Goal: Task Accomplishment & Management: Manage account settings

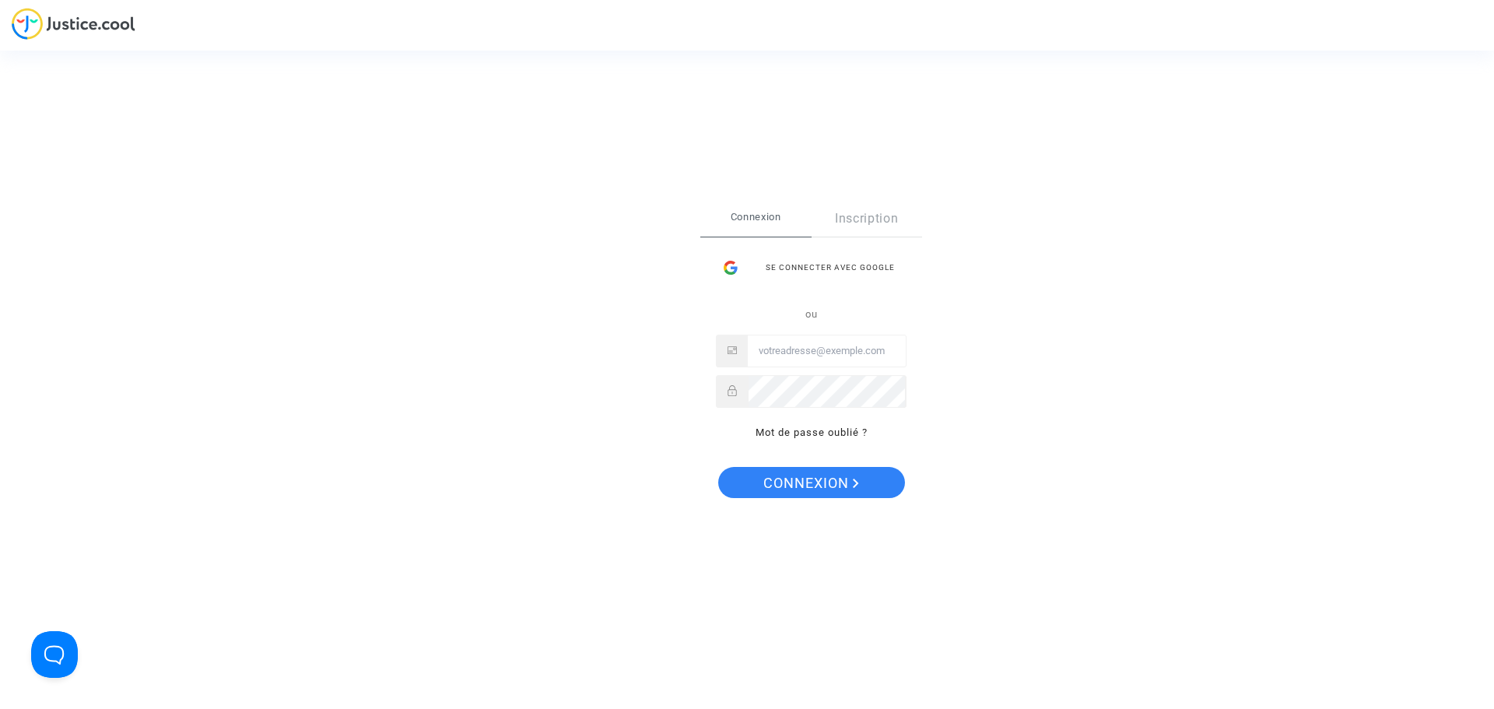
click at [808, 348] on input "Email" at bounding box center [827, 350] width 158 height 31
click at [718, 467] on button "Connexion" at bounding box center [811, 482] width 187 height 31
type input "cr.dispute@finnair.com"
click at [800, 476] on span "Connexion" at bounding box center [811, 483] width 96 height 33
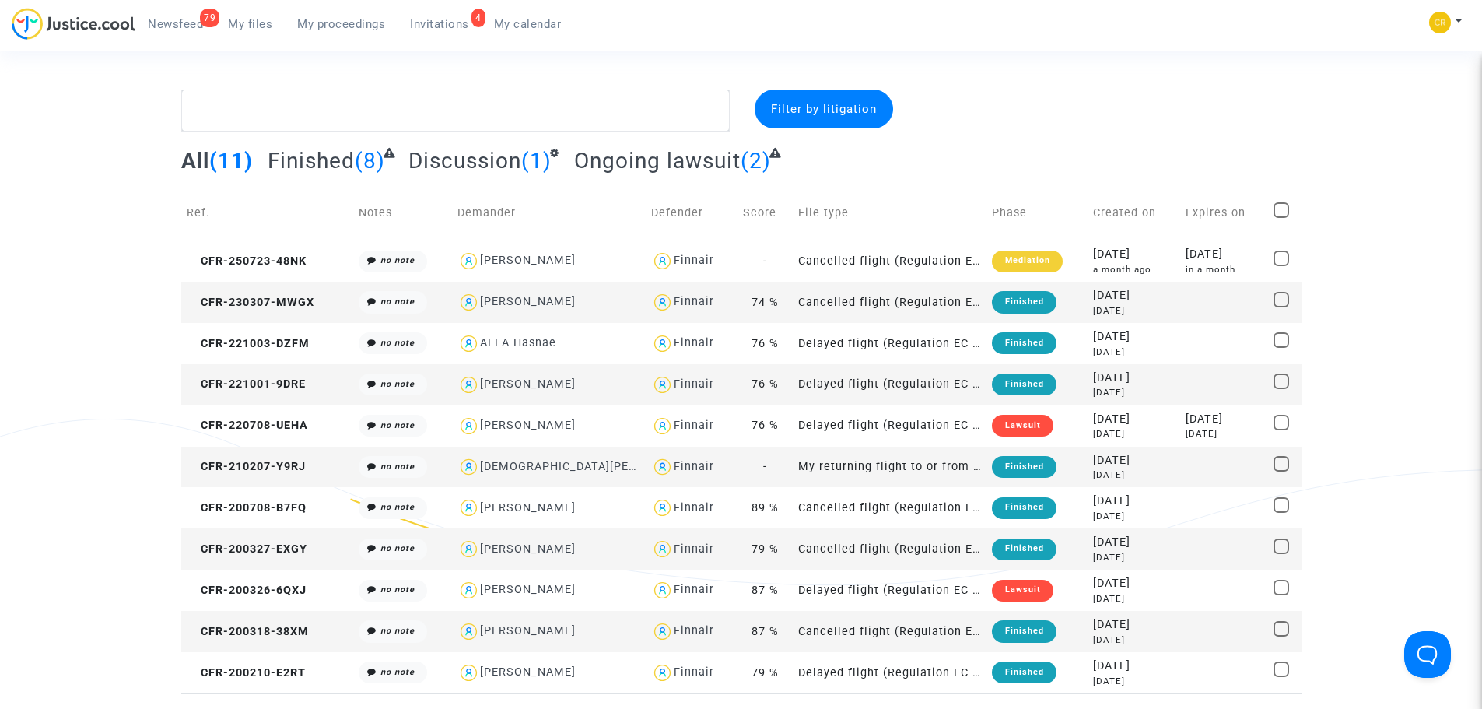
click at [1340, 37] on div "79 Newsfeed My files My proceedings 4 Invitations My calendar My profile Settin…" at bounding box center [741, 29] width 1482 height 43
click at [186, 20] on span "Newsfeed" at bounding box center [175, 24] width 55 height 14
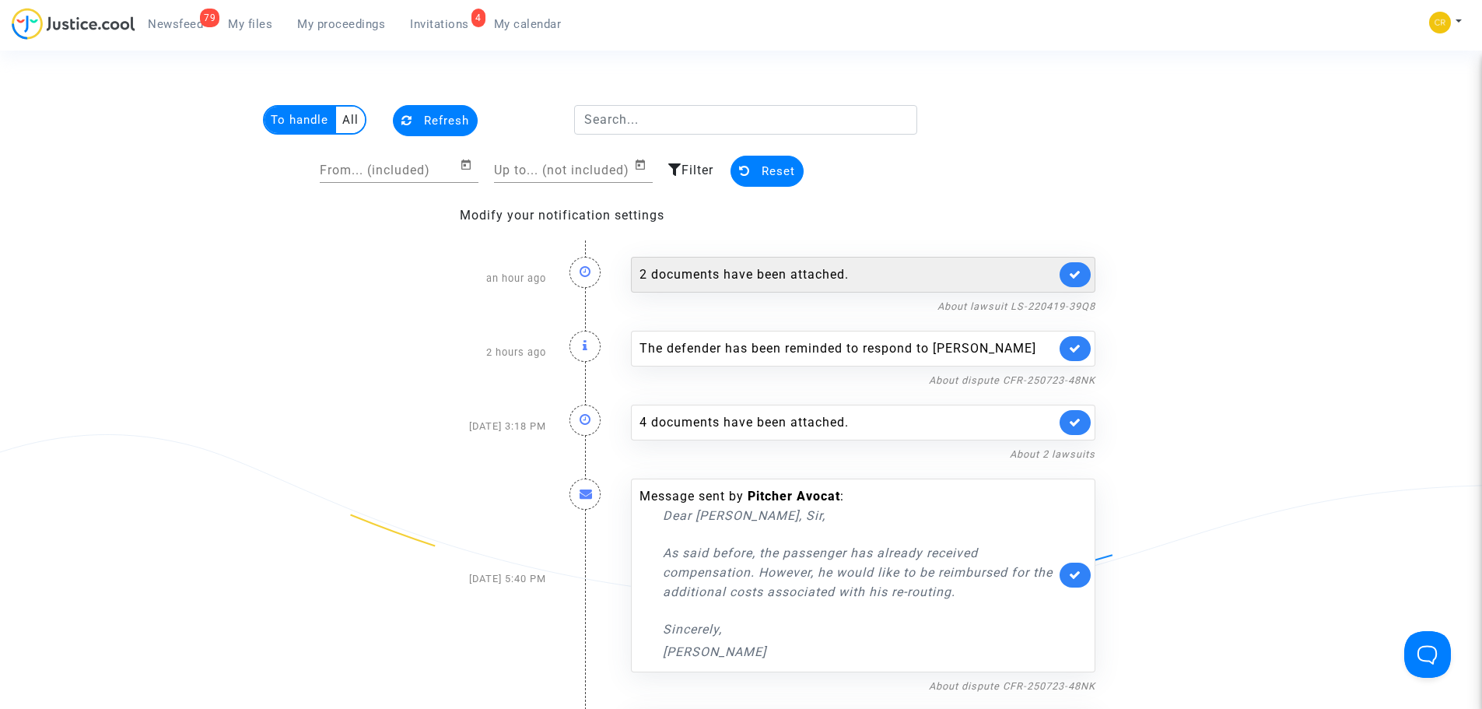
click at [1083, 278] on link at bounding box center [1074, 274] width 31 height 25
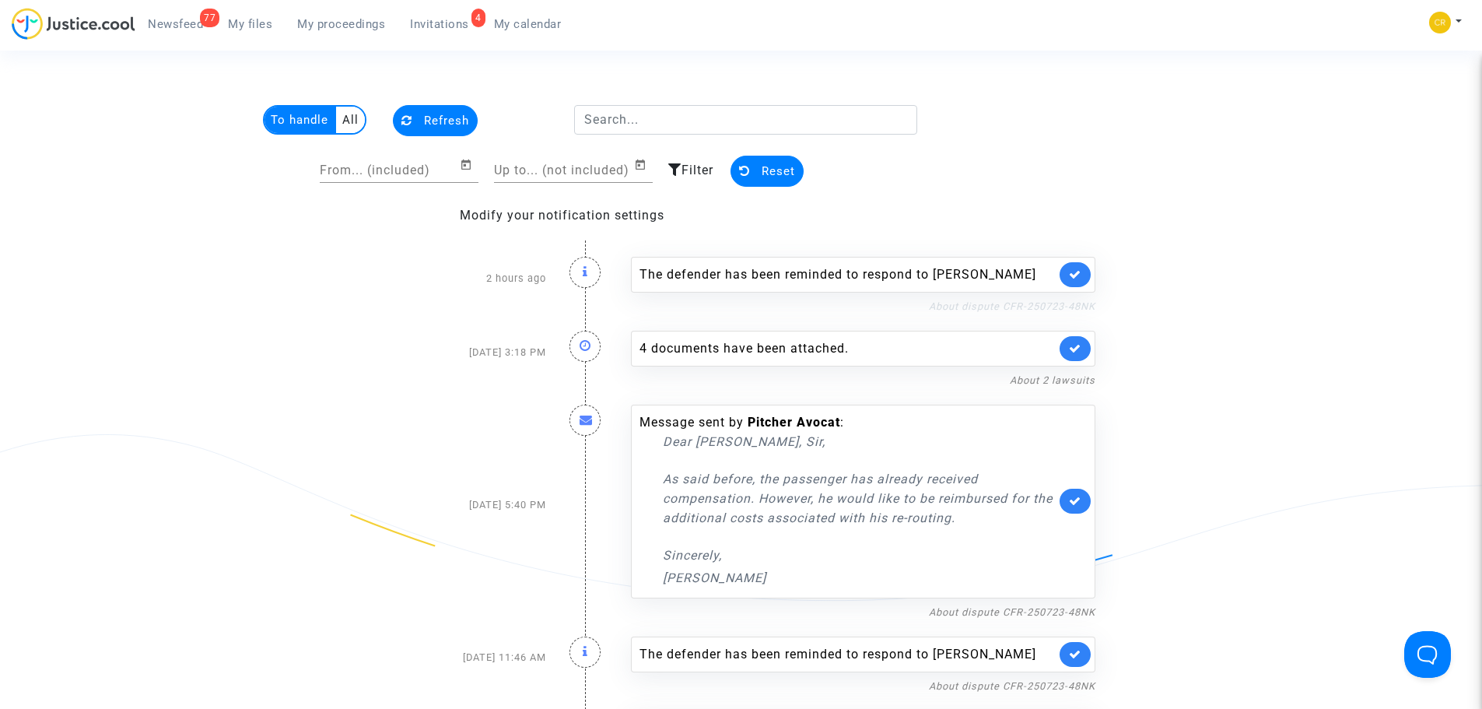
click at [1018, 305] on link "About dispute CFR-250723-48NK" at bounding box center [1012, 306] width 166 height 12
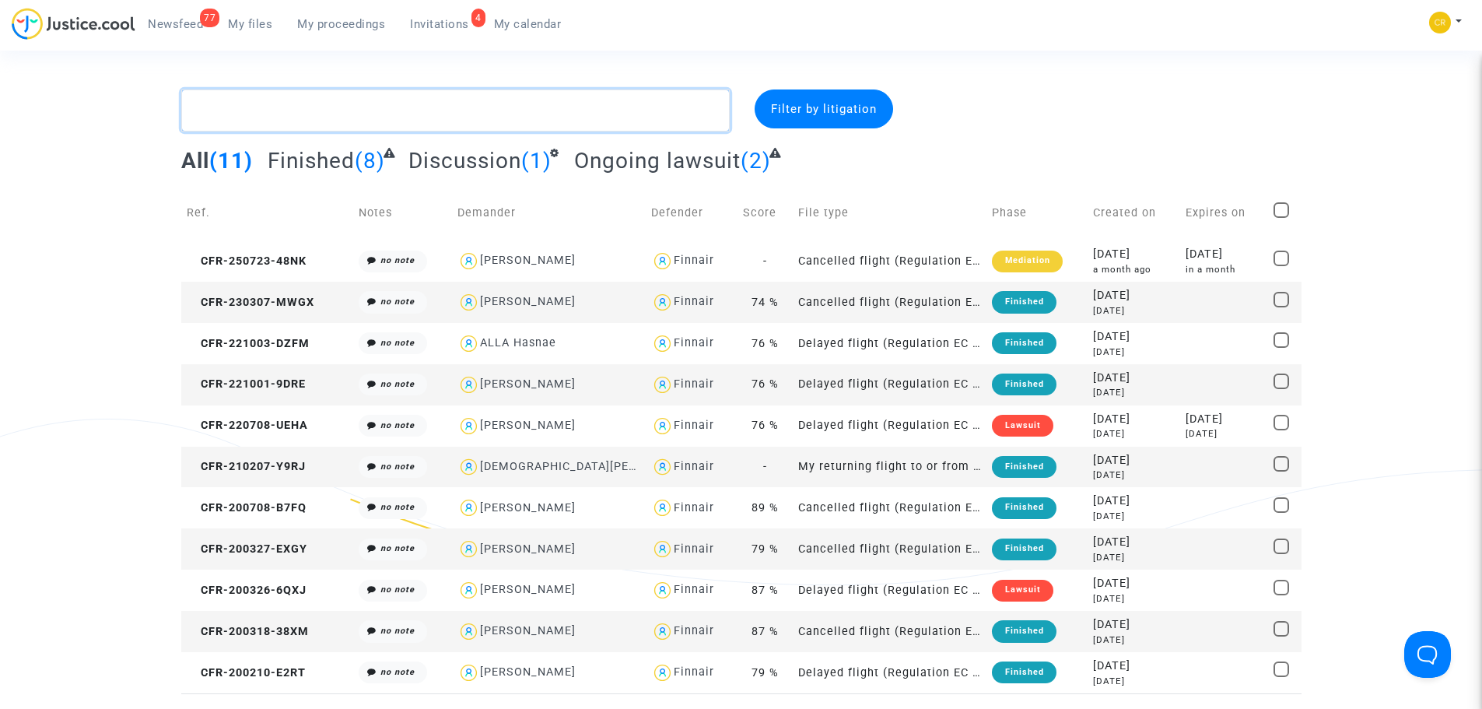
click at [232, 107] on textarea at bounding box center [455, 110] width 548 height 42
paste textarea "LS-220419-39Q8"
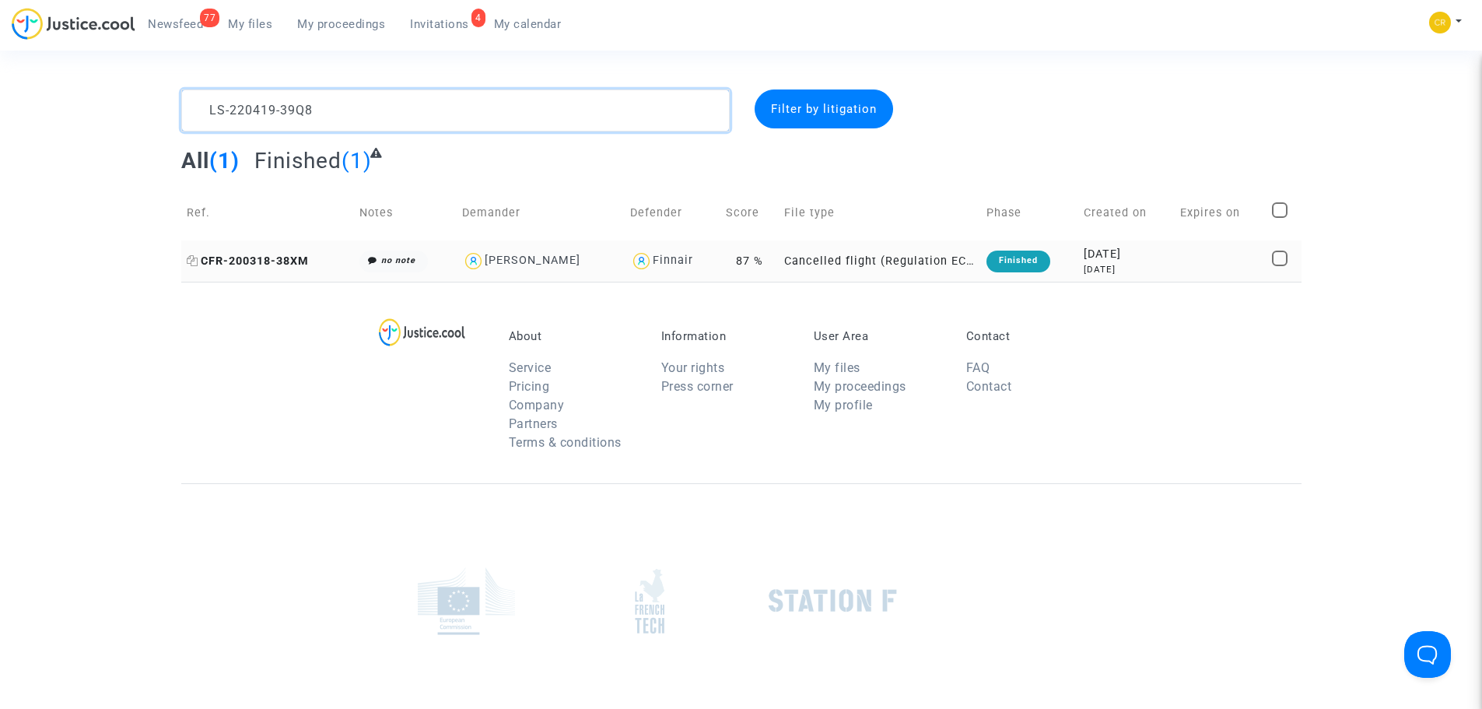
type textarea "LS-220419-39Q8"
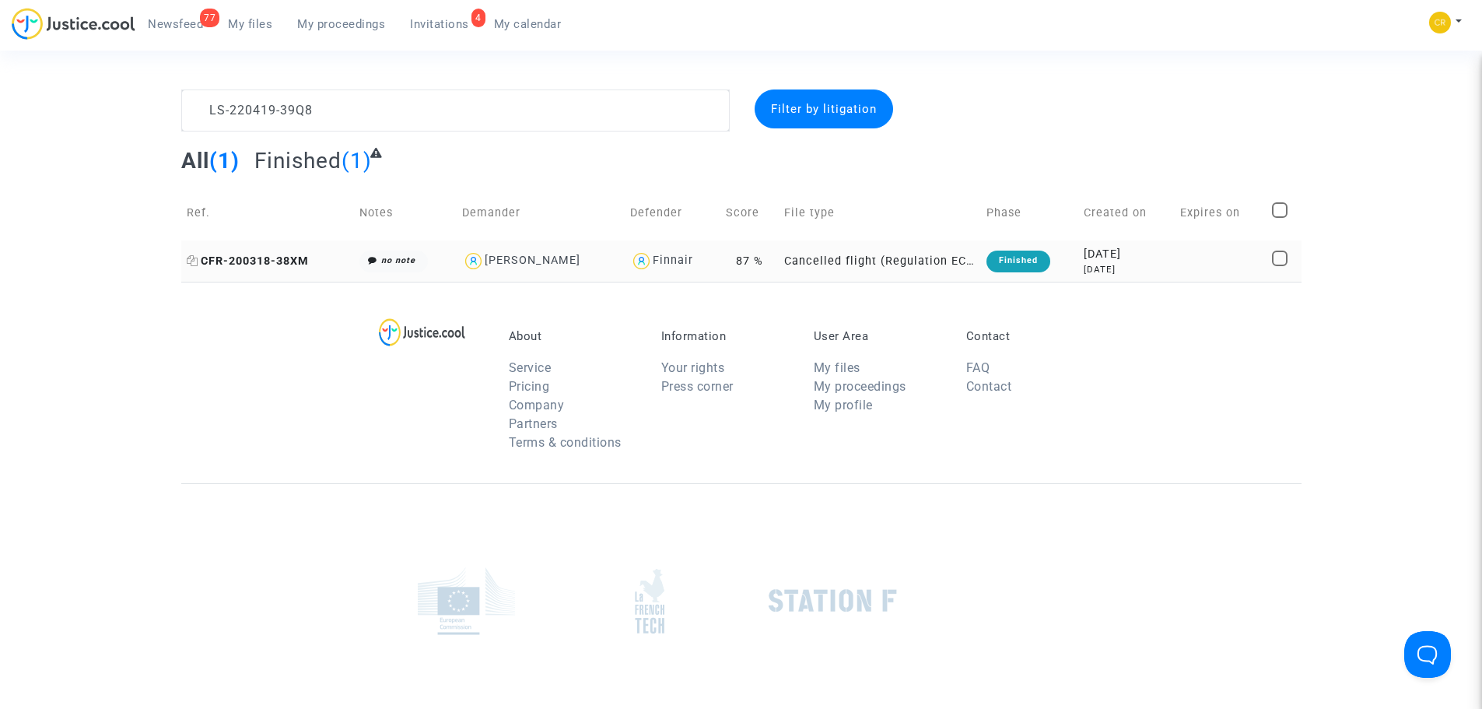
click at [242, 257] on span "CFR-200318-38XM" at bounding box center [248, 260] width 122 height 13
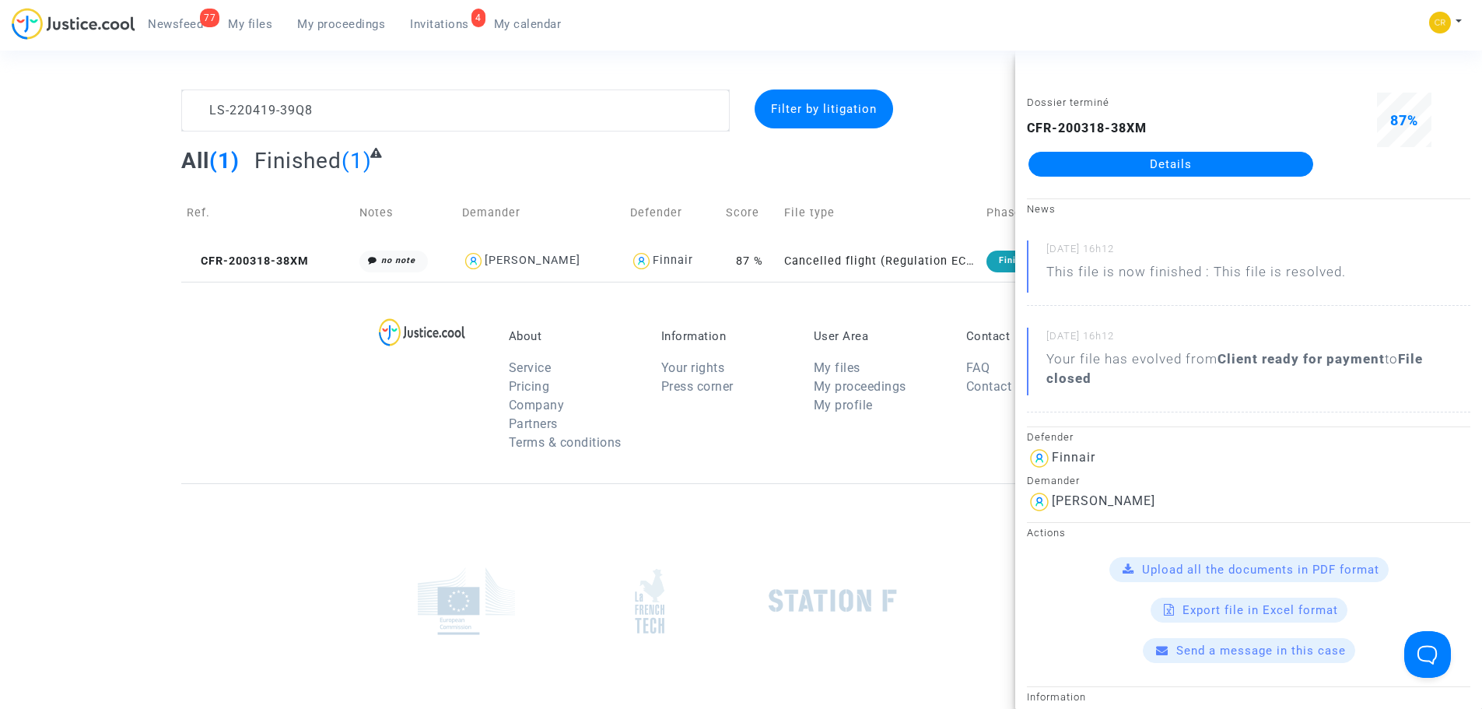
click at [96, 358] on footerbar "About Service Pricing Company Partners Terms & conditions Information Your righ…" at bounding box center [741, 570] width 1482 height 577
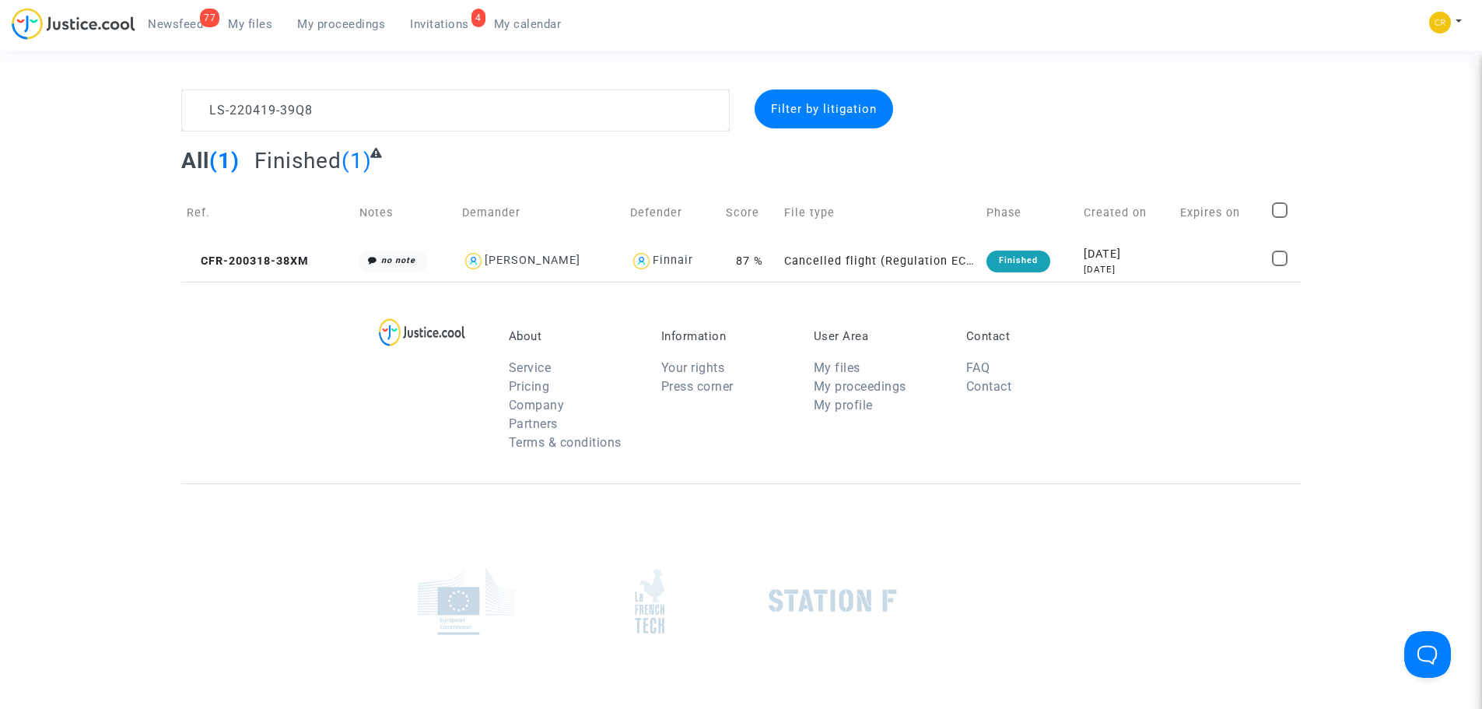
click at [191, 29] on span "Newsfeed" at bounding box center [175, 24] width 55 height 14
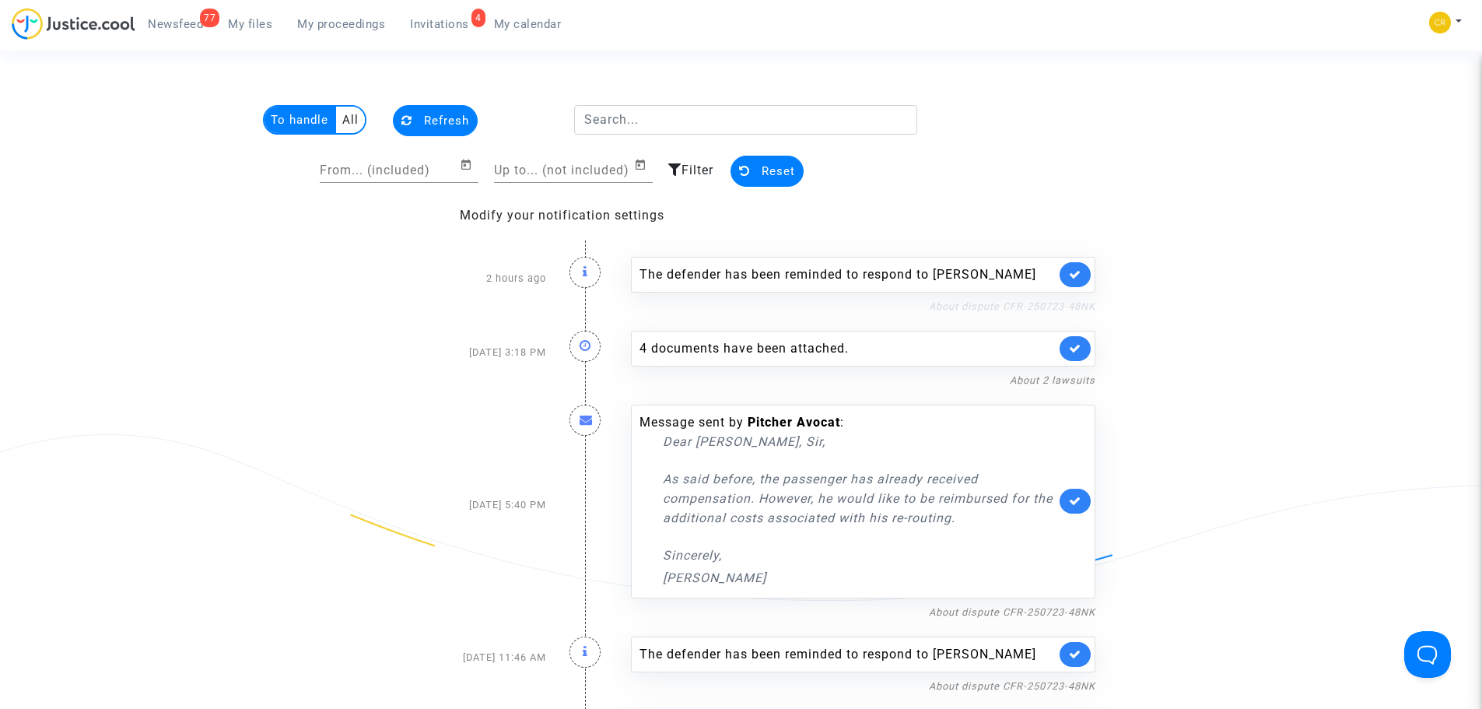
click at [1035, 309] on link "About dispute CFR-250723-48NK" at bounding box center [1012, 306] width 166 height 12
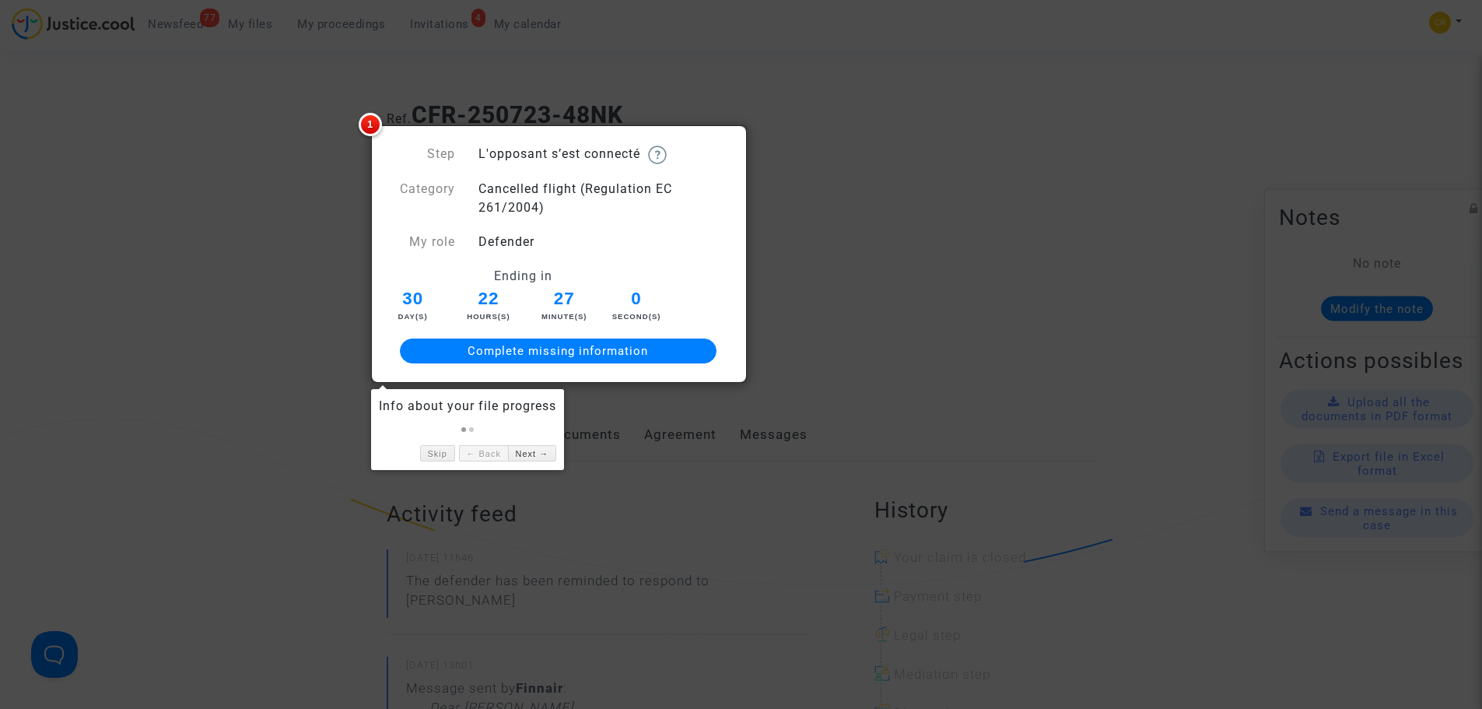
click at [111, 175] on div at bounding box center [741, 354] width 1482 height 709
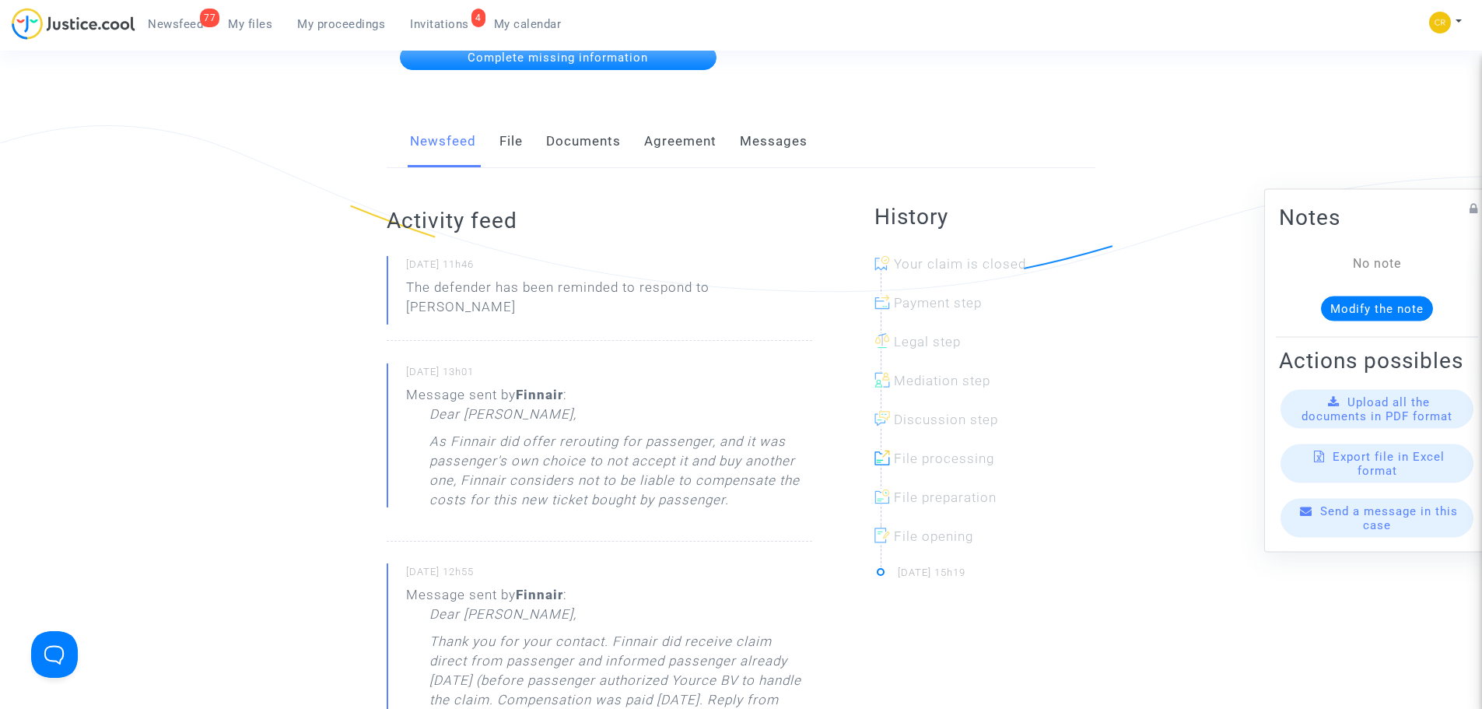
scroll to position [233, 0]
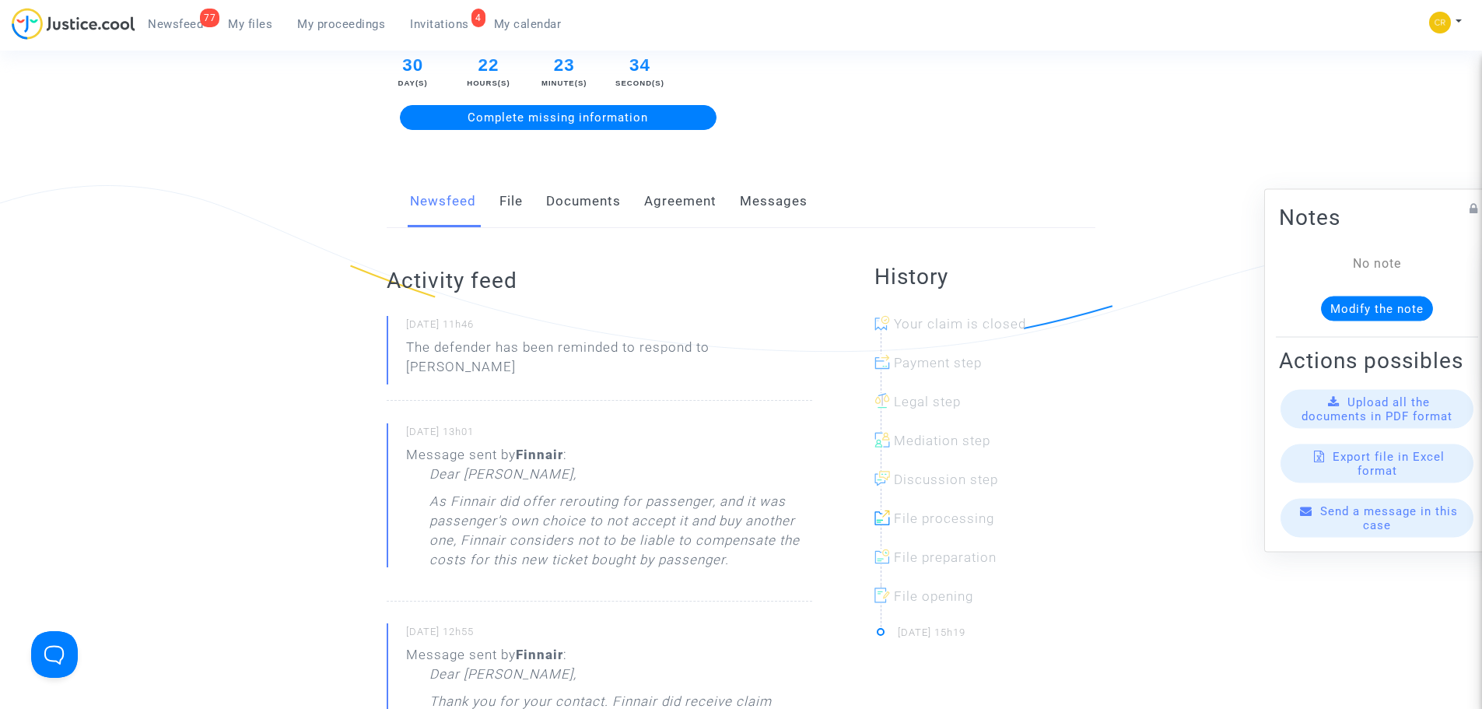
click at [1377, 422] on span "Upload all the documents in PDF format" at bounding box center [1376, 408] width 151 height 28
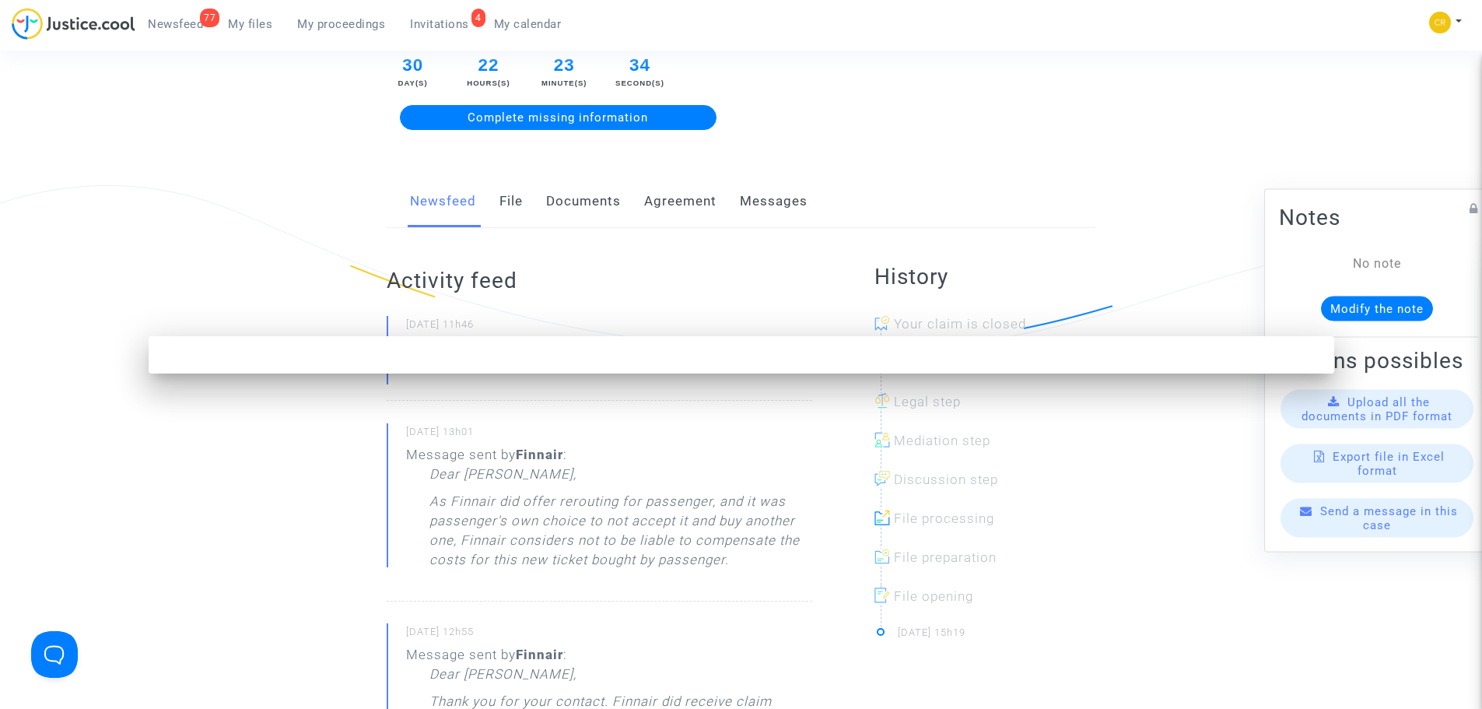
scroll to position [0, 0]
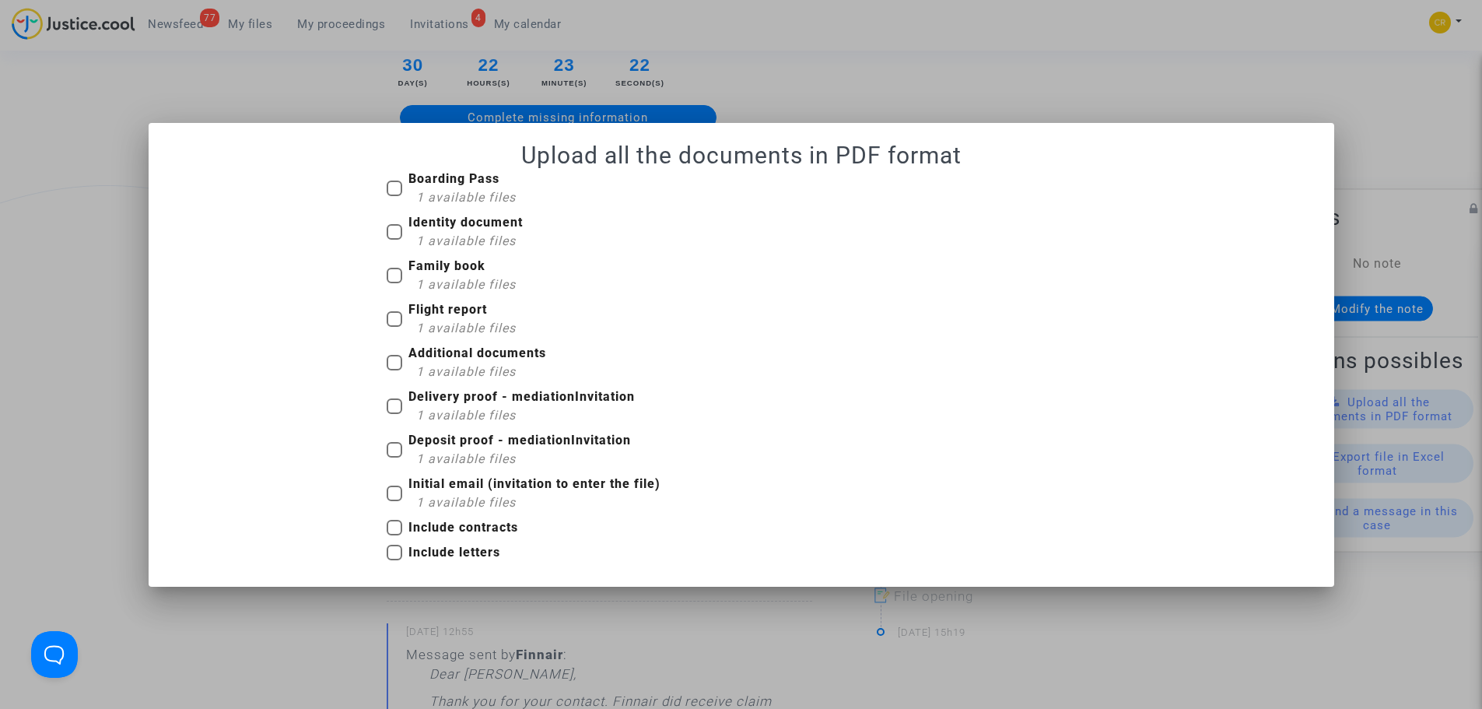
click at [37, 197] on div at bounding box center [741, 354] width 1482 height 709
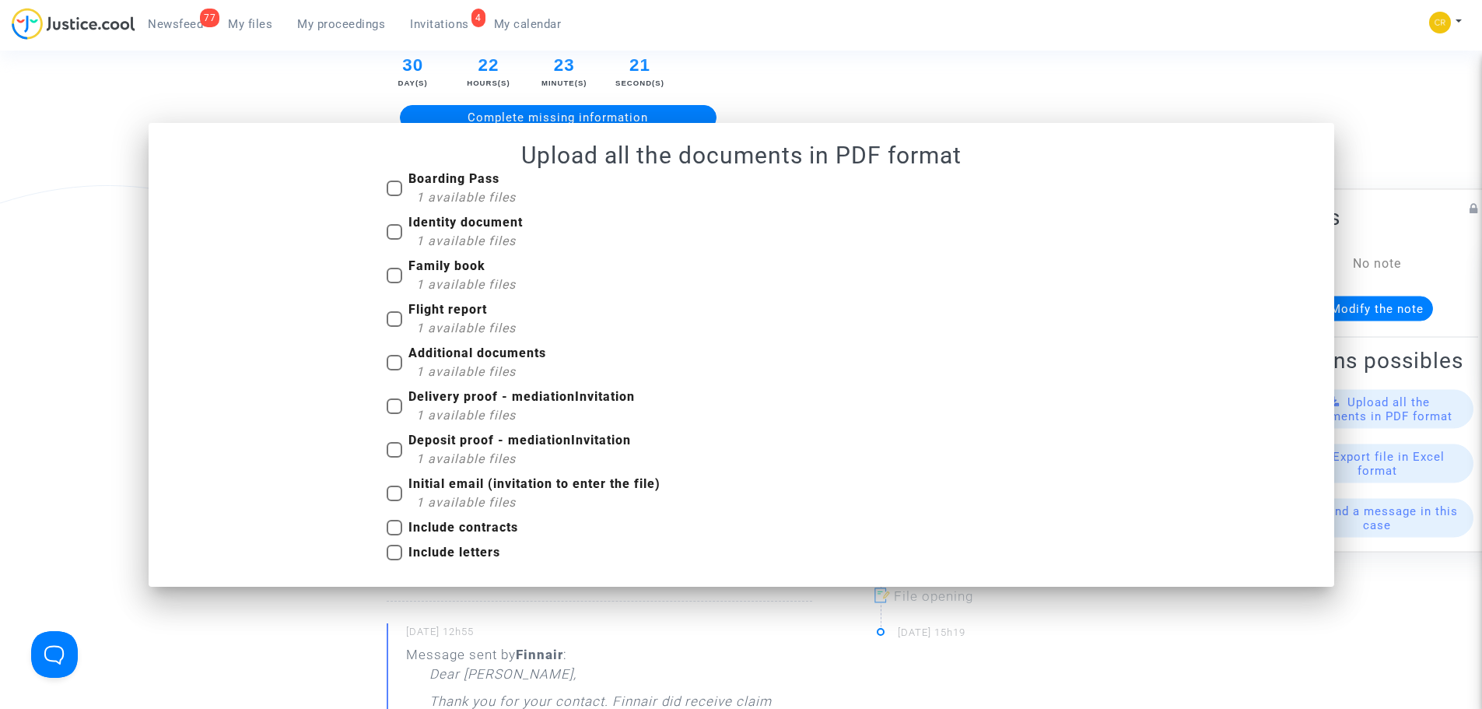
scroll to position [233, 0]
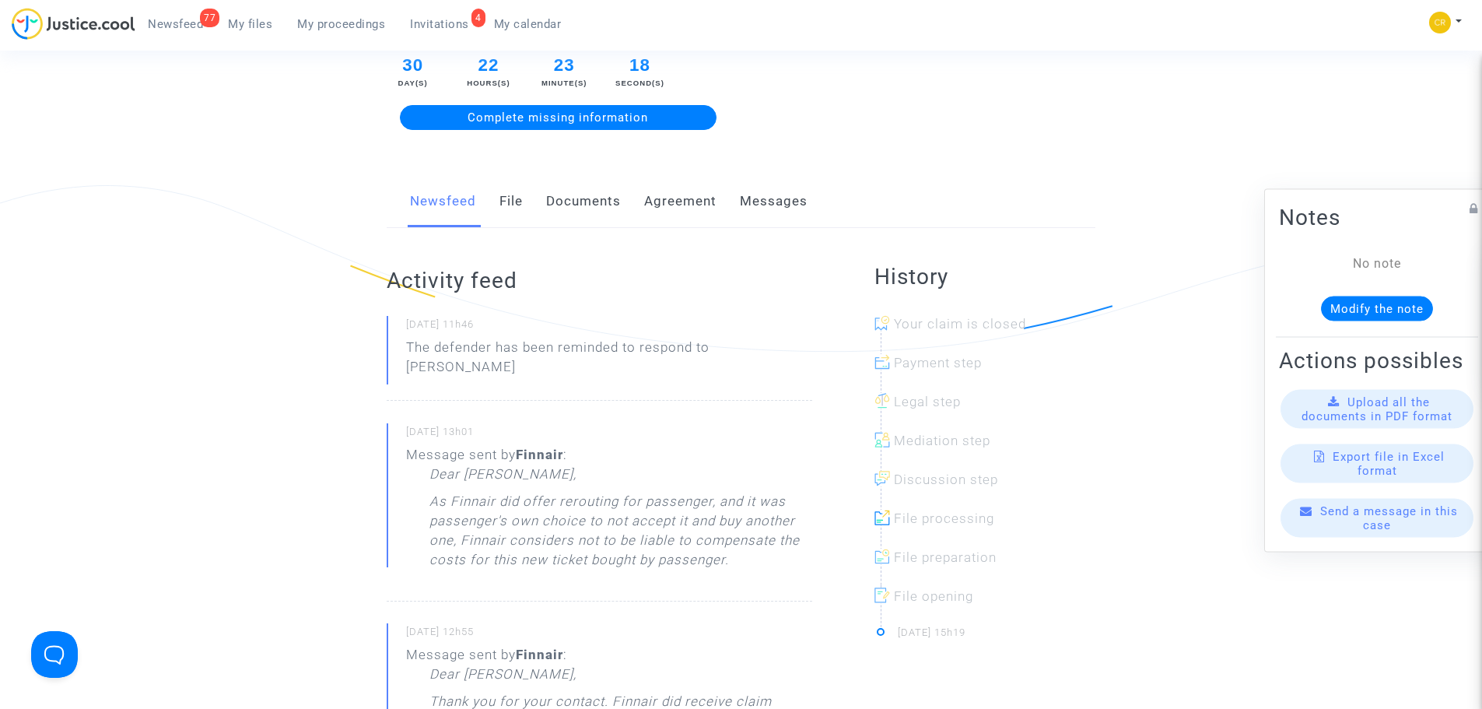
click at [510, 198] on link "File" at bounding box center [510, 201] width 23 height 51
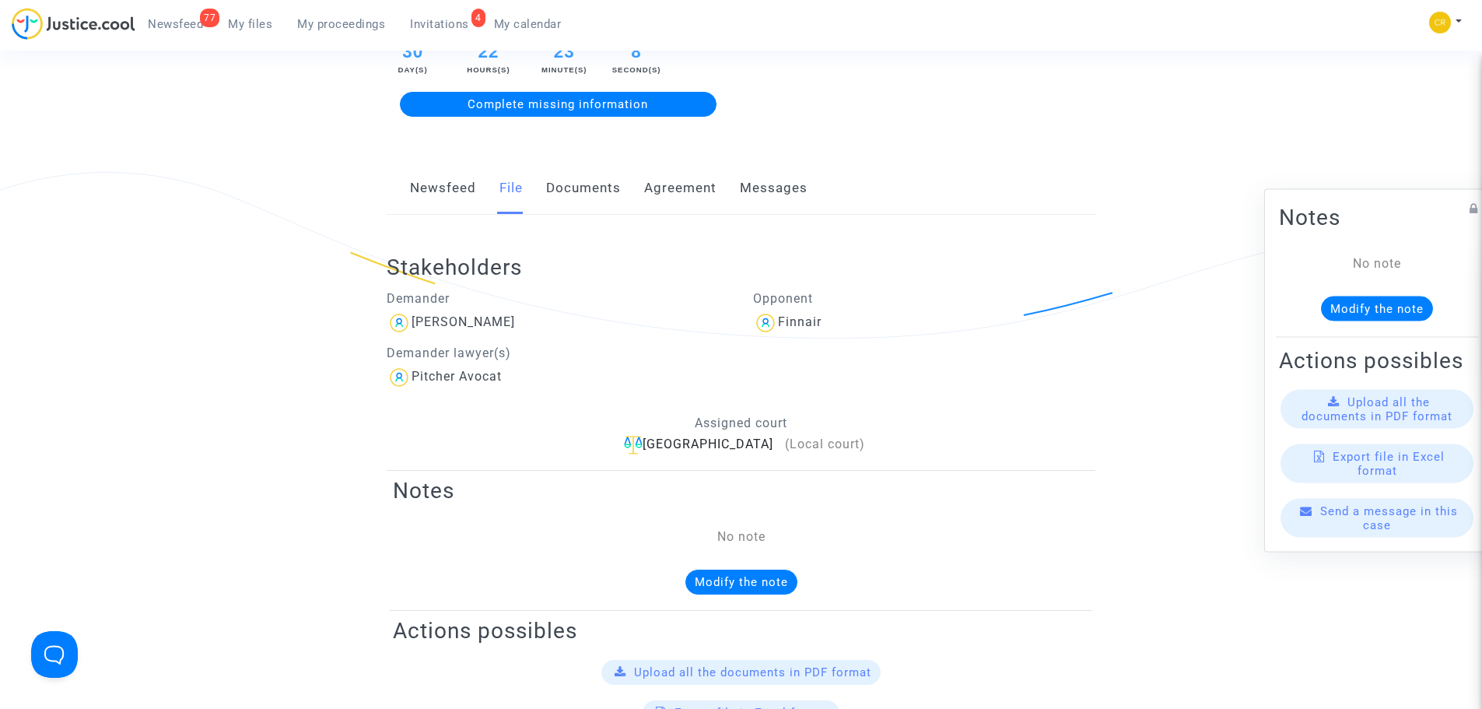
scroll to position [233, 0]
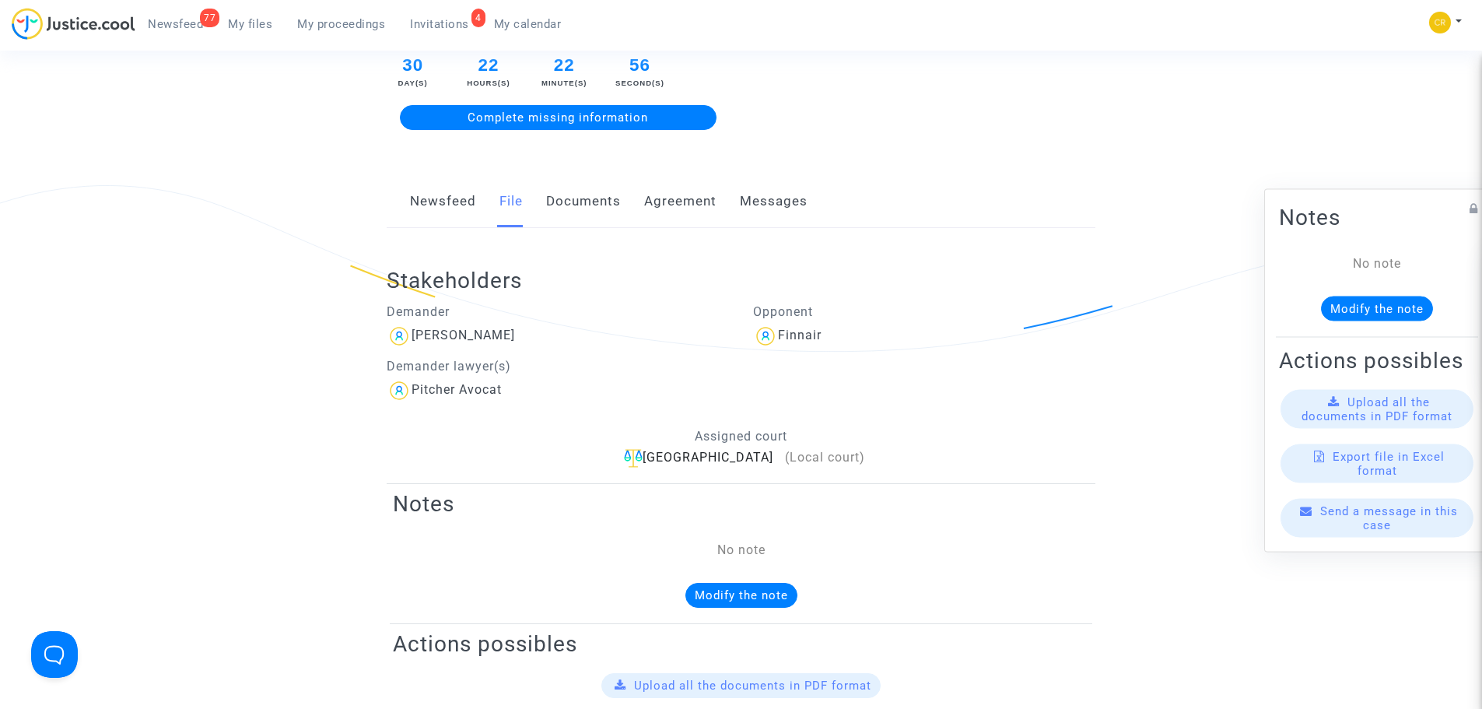
click at [446, 206] on link "Newsfeed" at bounding box center [443, 201] width 66 height 51
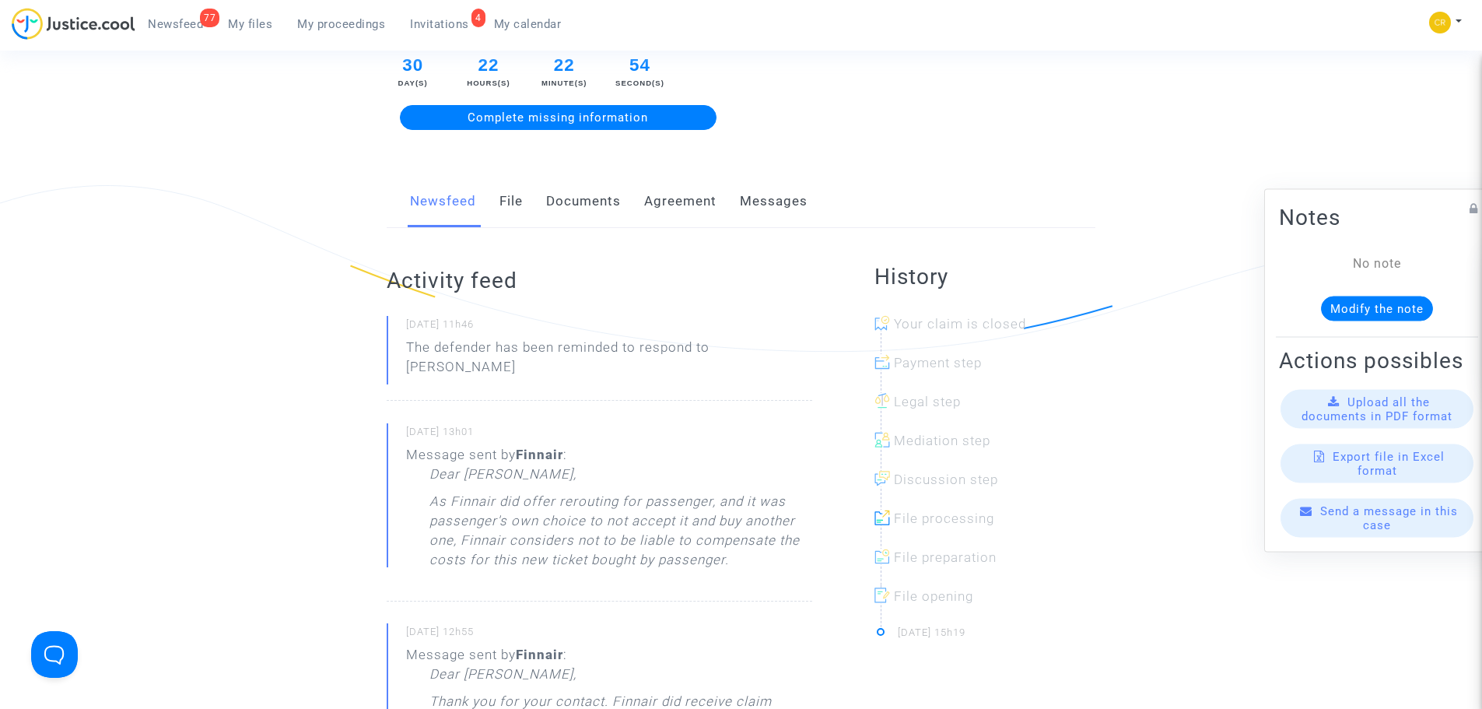
click at [594, 201] on link "Documents" at bounding box center [583, 201] width 75 height 51
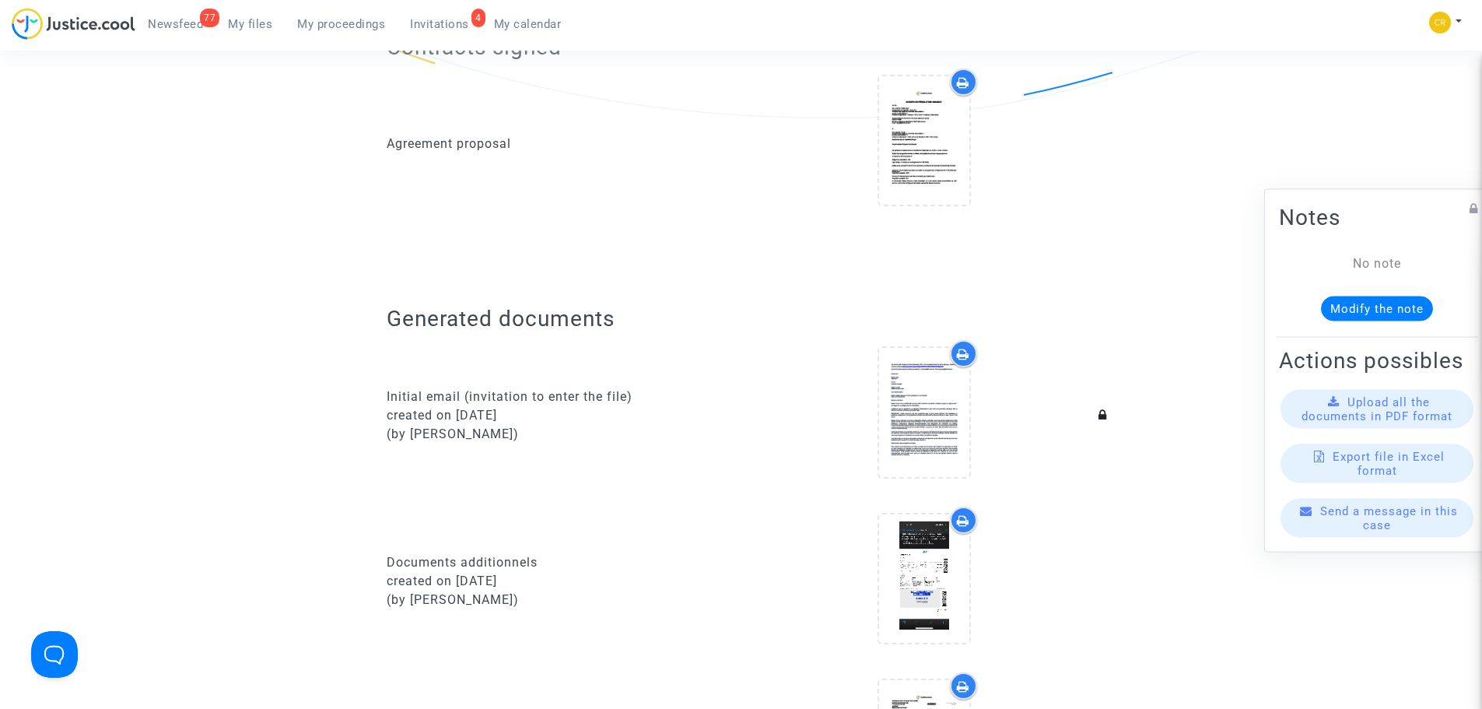
scroll to position [233, 0]
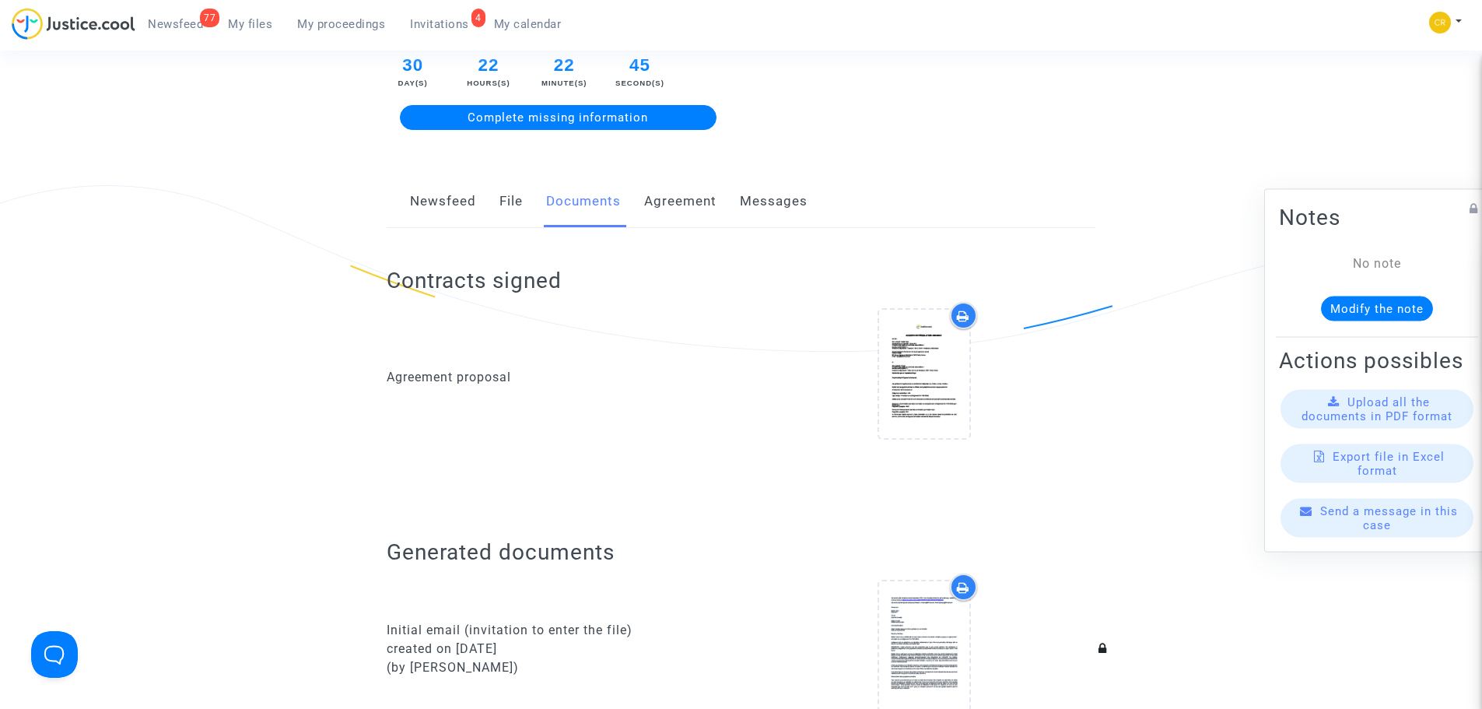
click at [503, 201] on link "File" at bounding box center [510, 201] width 23 height 51
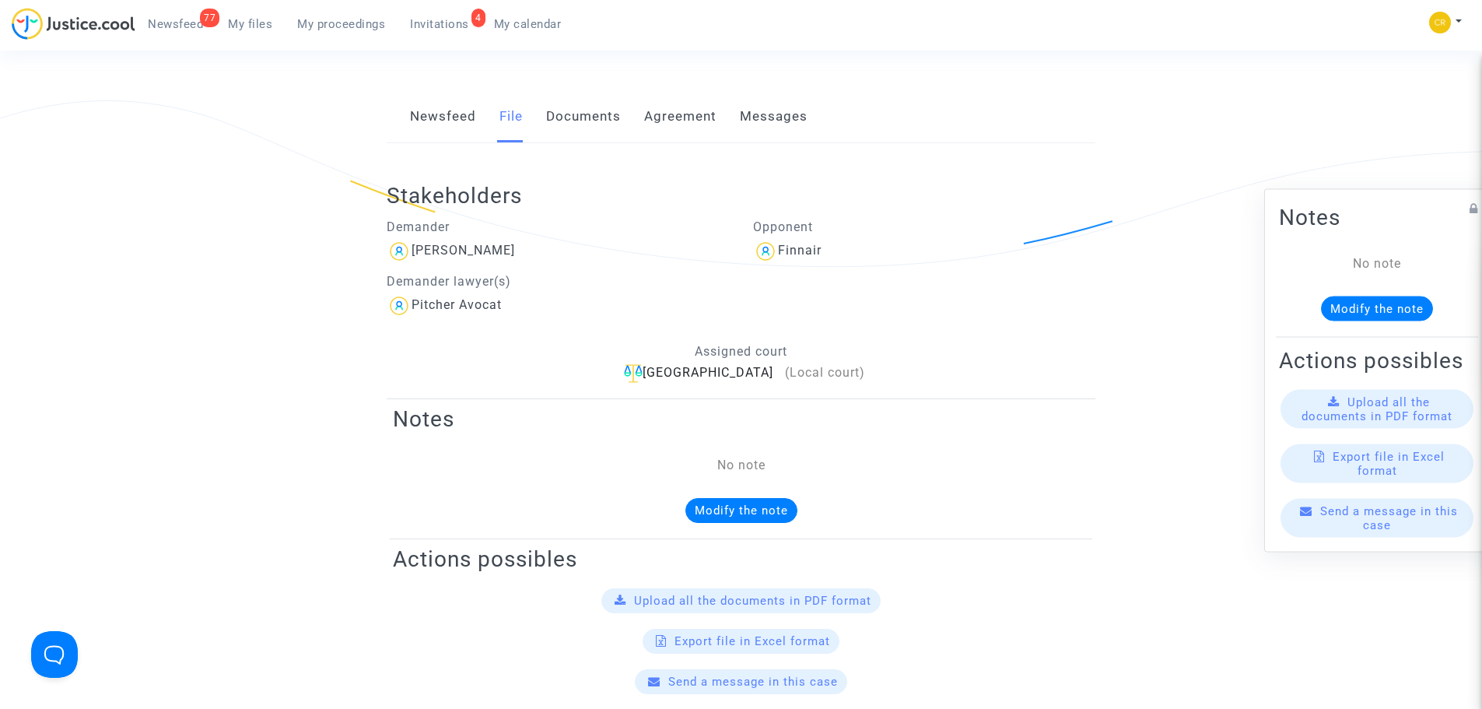
scroll to position [233, 0]
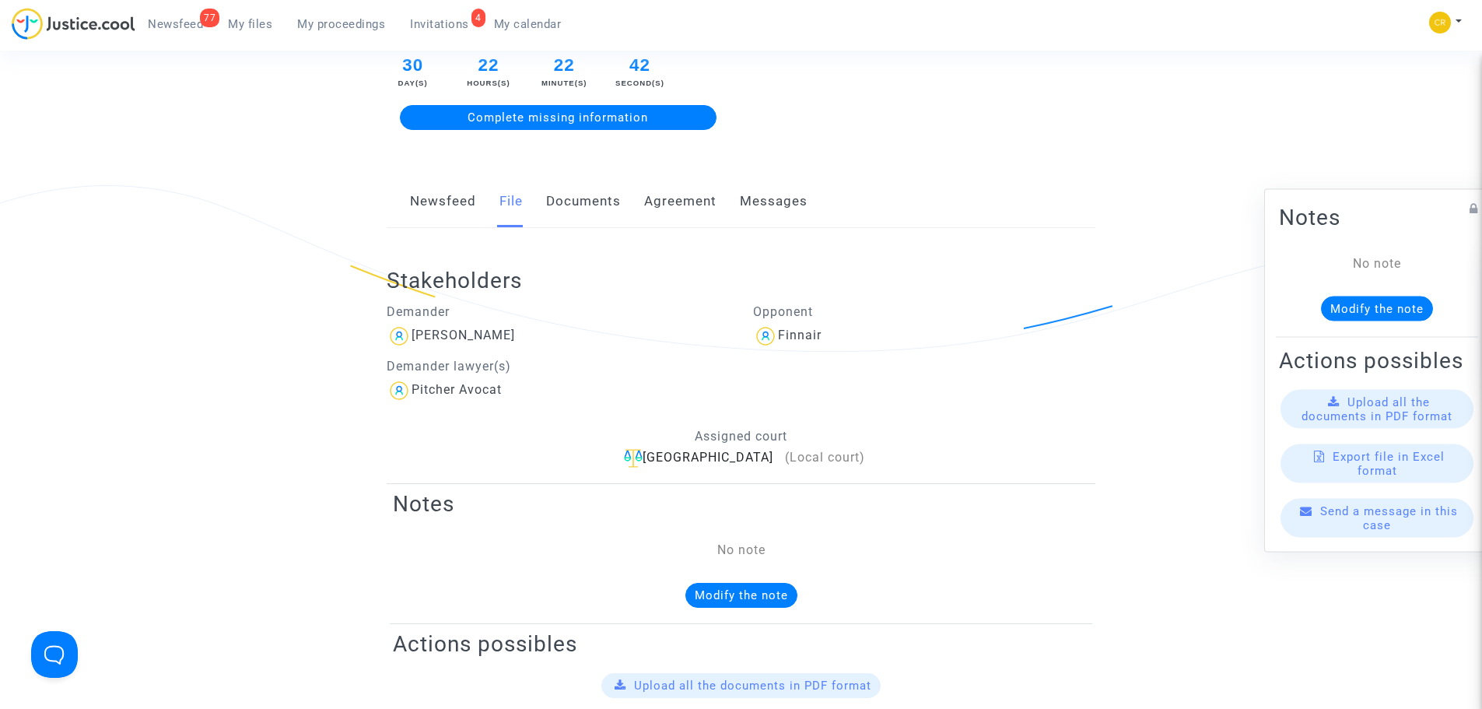
click at [593, 205] on link "Documents" at bounding box center [583, 201] width 75 height 51
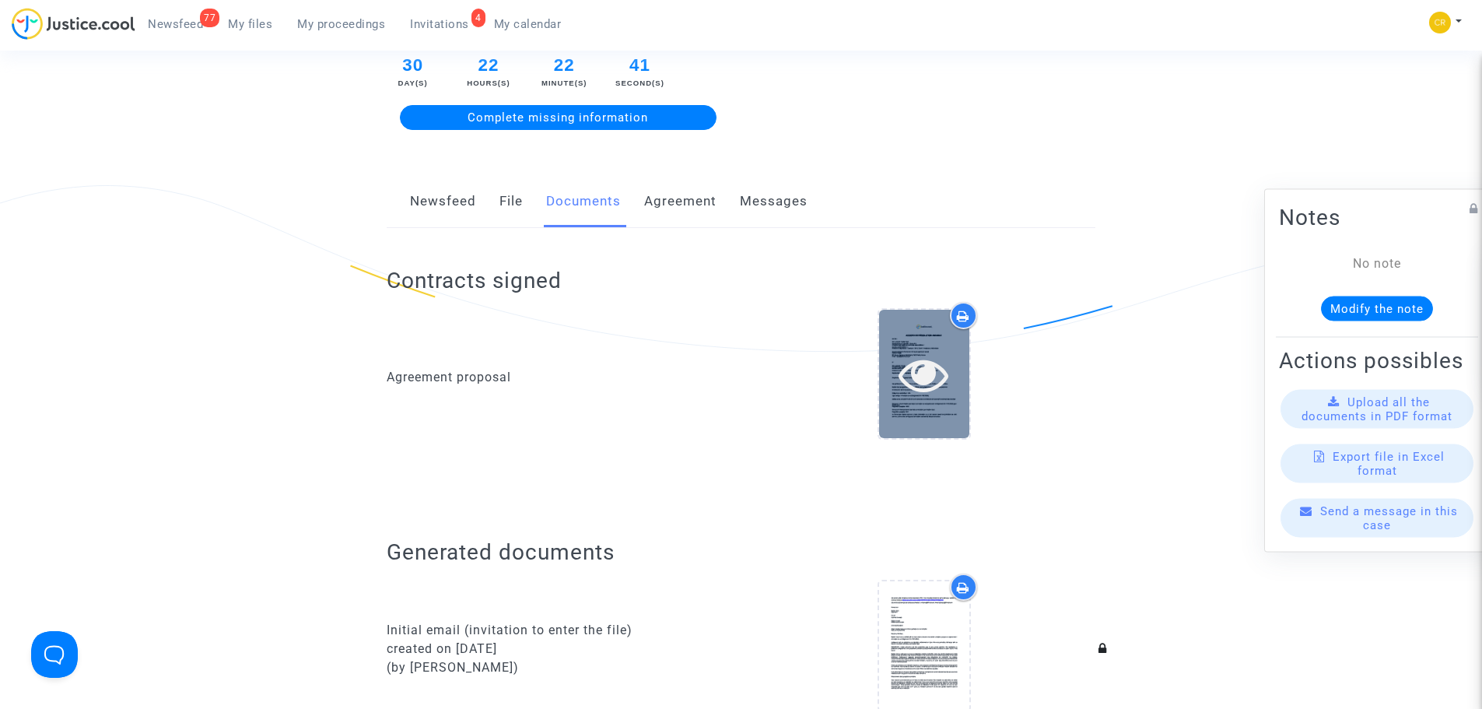
click at [938, 376] on icon at bounding box center [923, 374] width 51 height 50
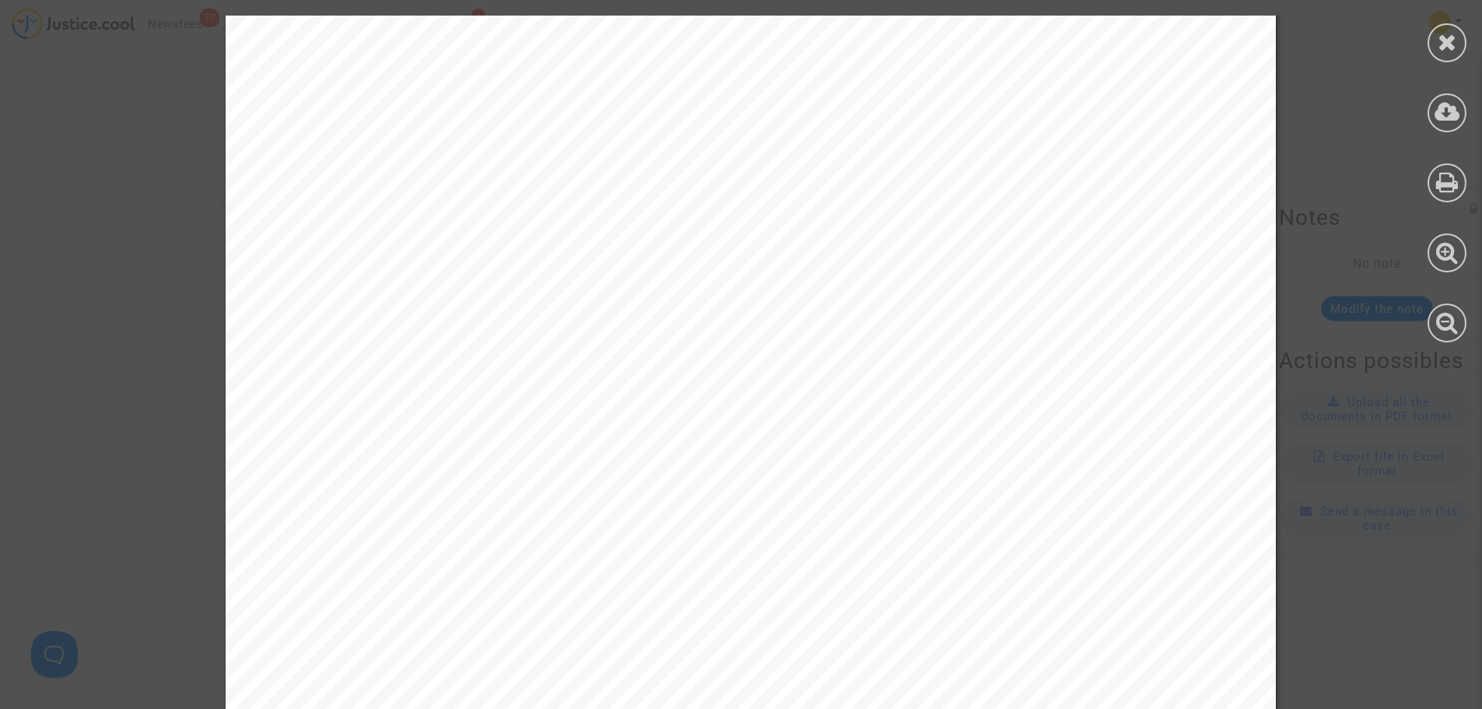
scroll to position [3267, 0]
click at [1455, 36] on icon at bounding box center [1447, 41] width 19 height 23
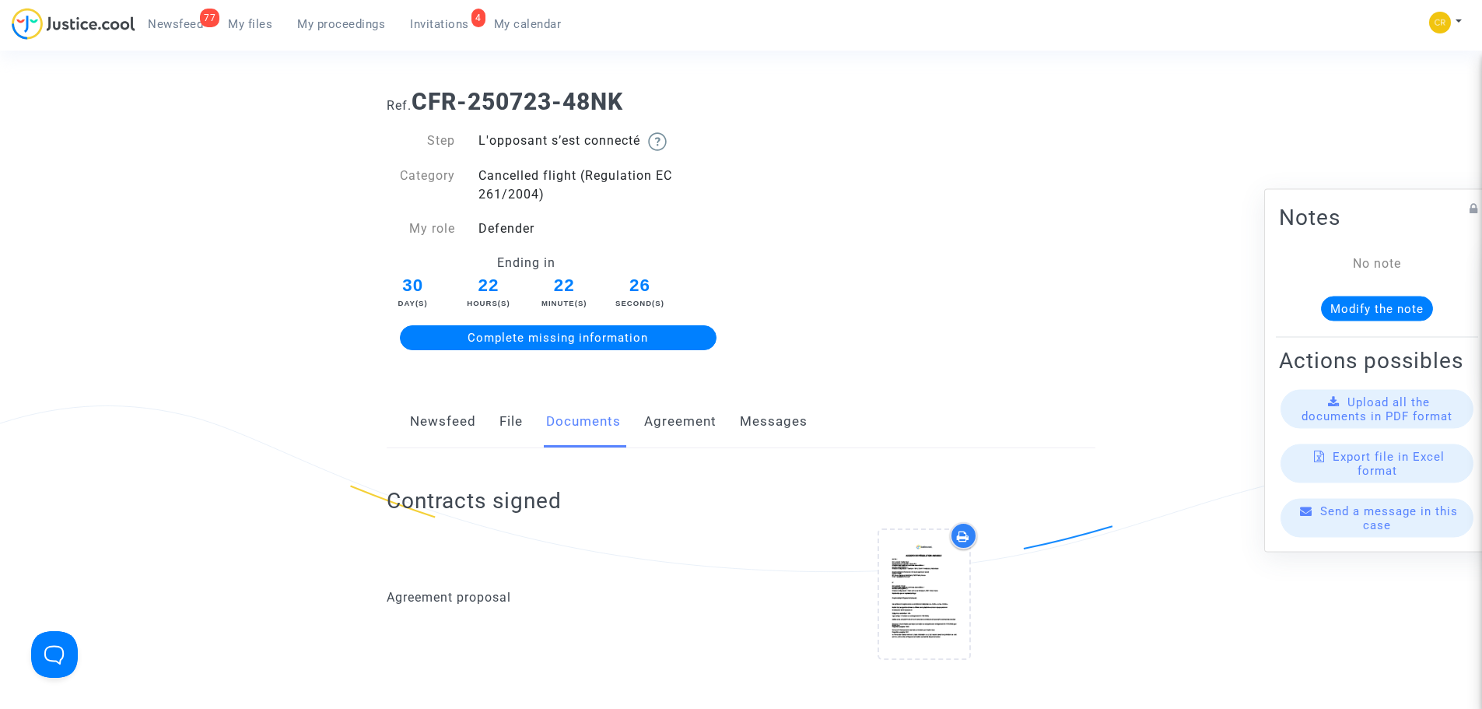
scroll to position [0, 0]
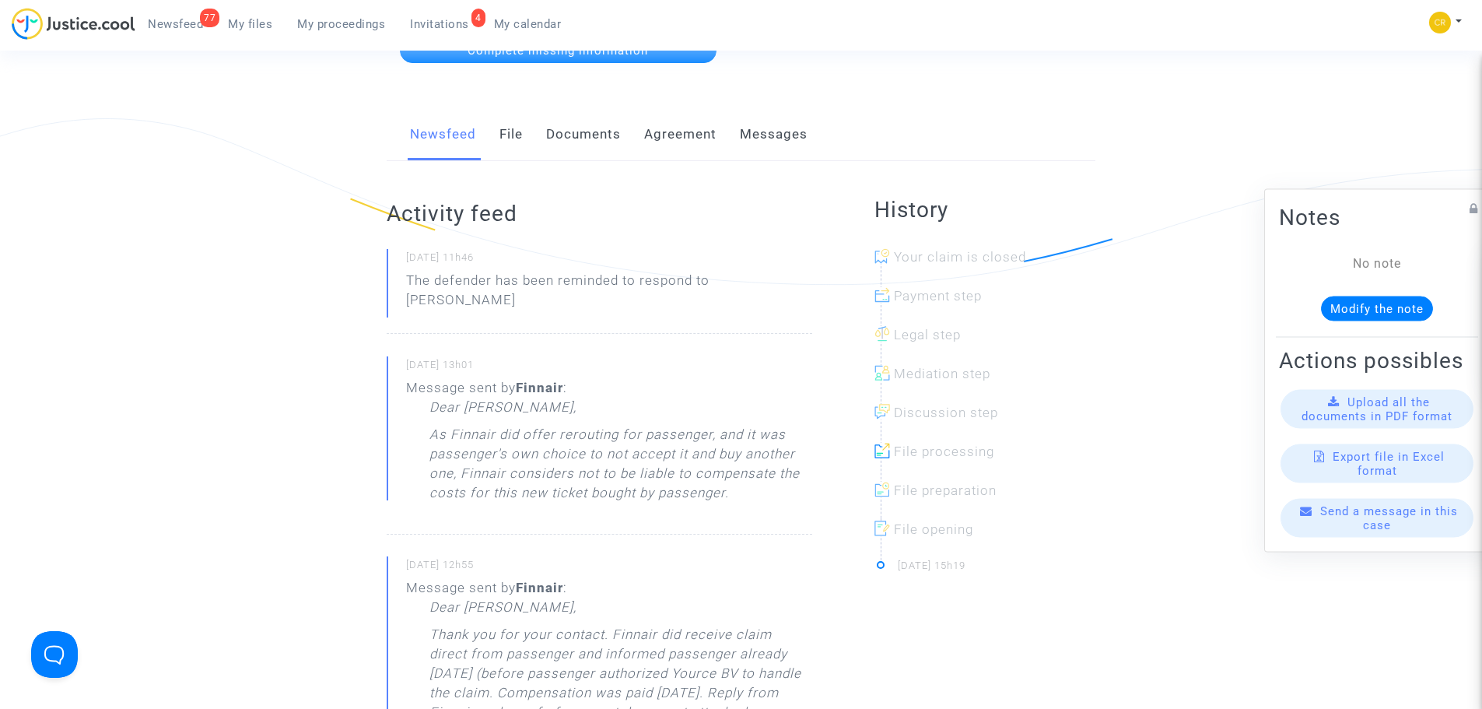
scroll to position [311, 0]
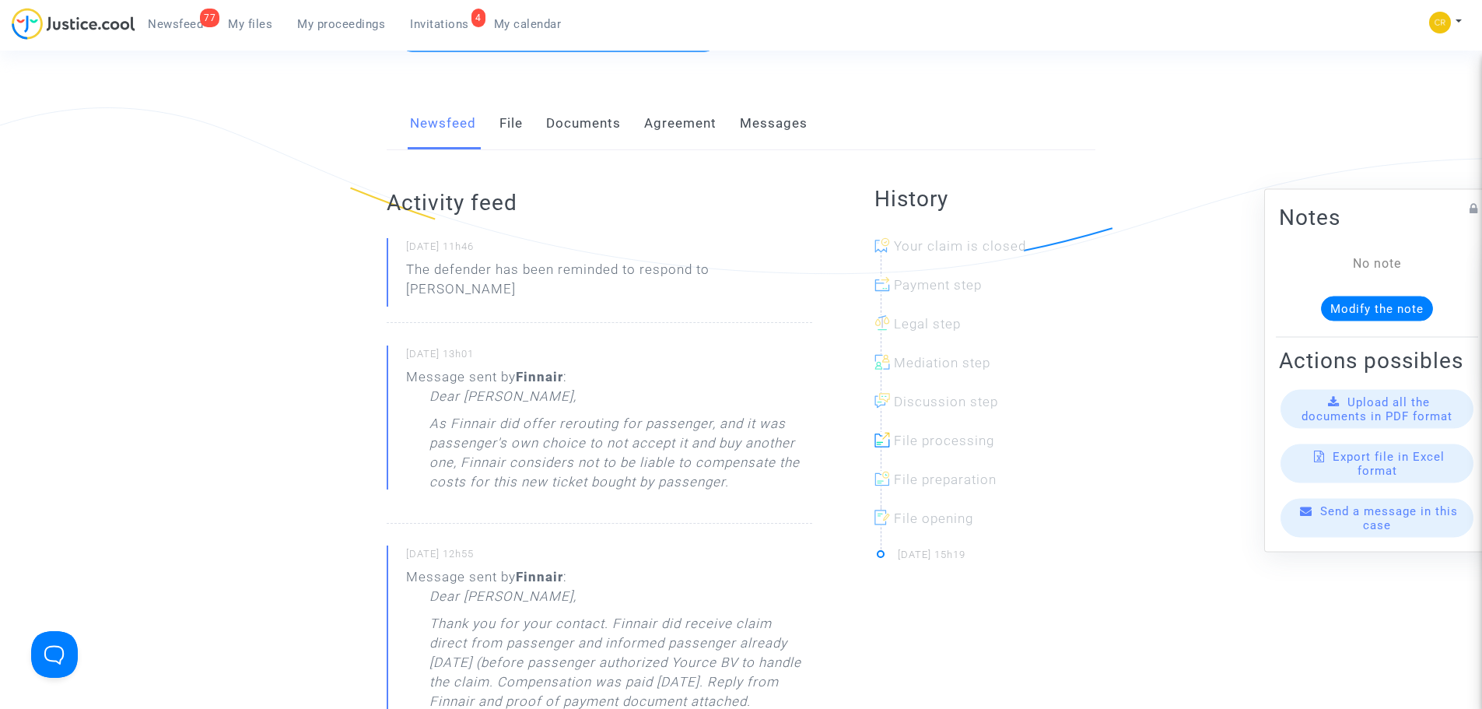
click at [508, 124] on link "File" at bounding box center [510, 123] width 23 height 51
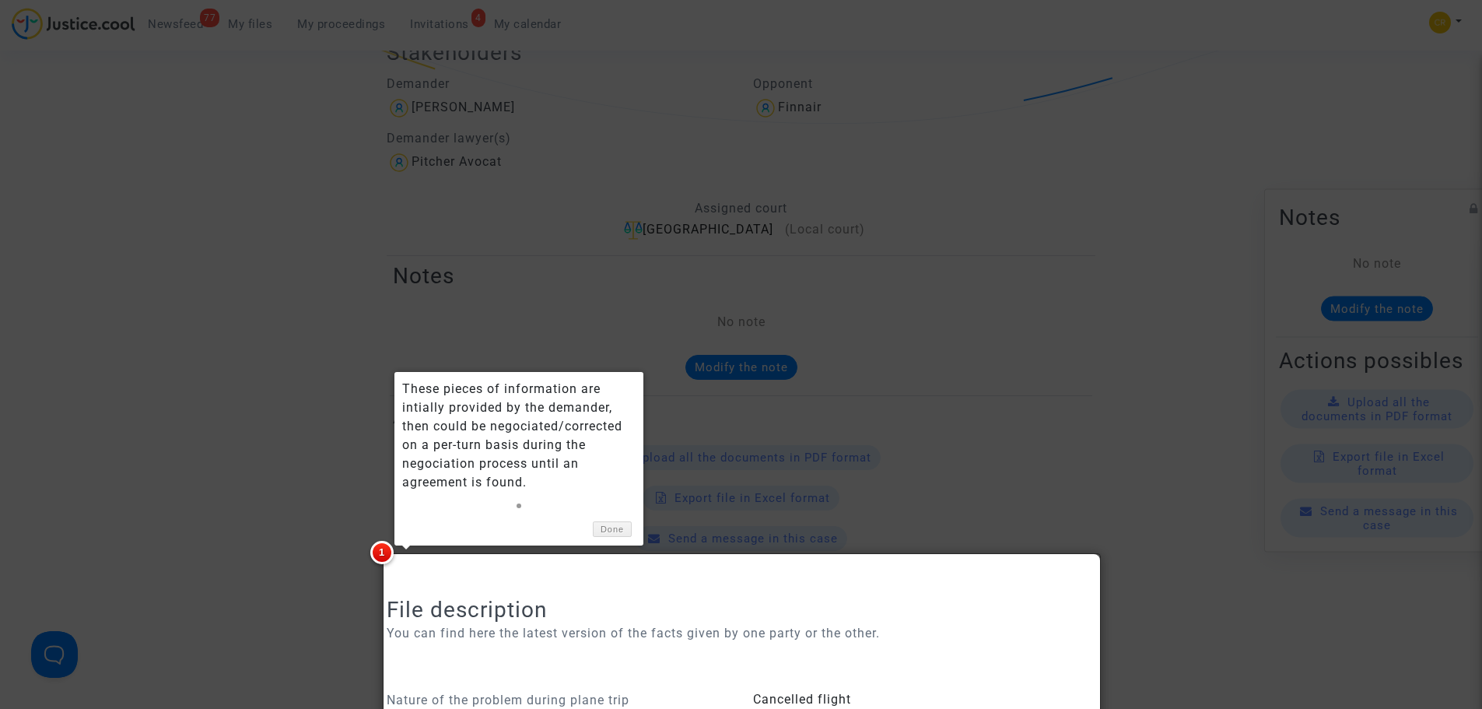
scroll to position [467, 0]
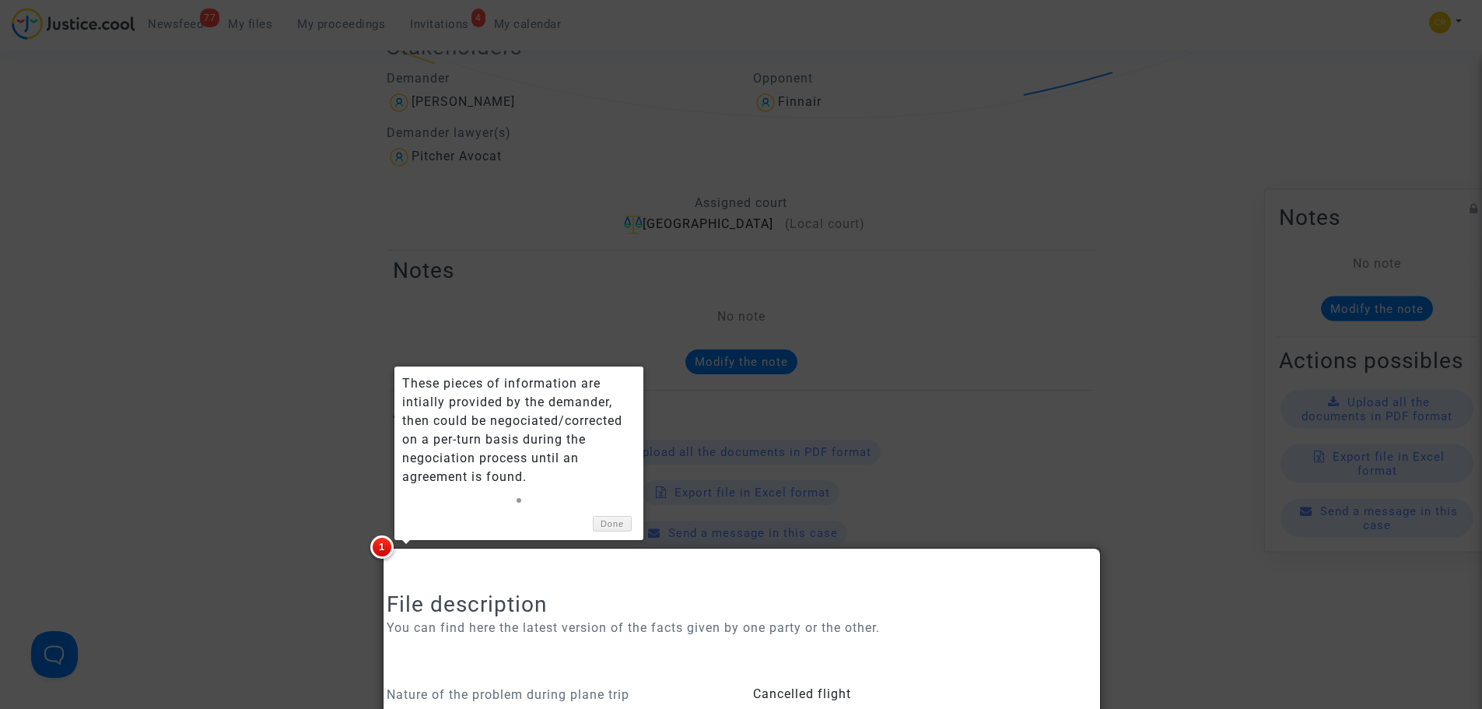
click at [196, 336] on div at bounding box center [741, 354] width 1482 height 709
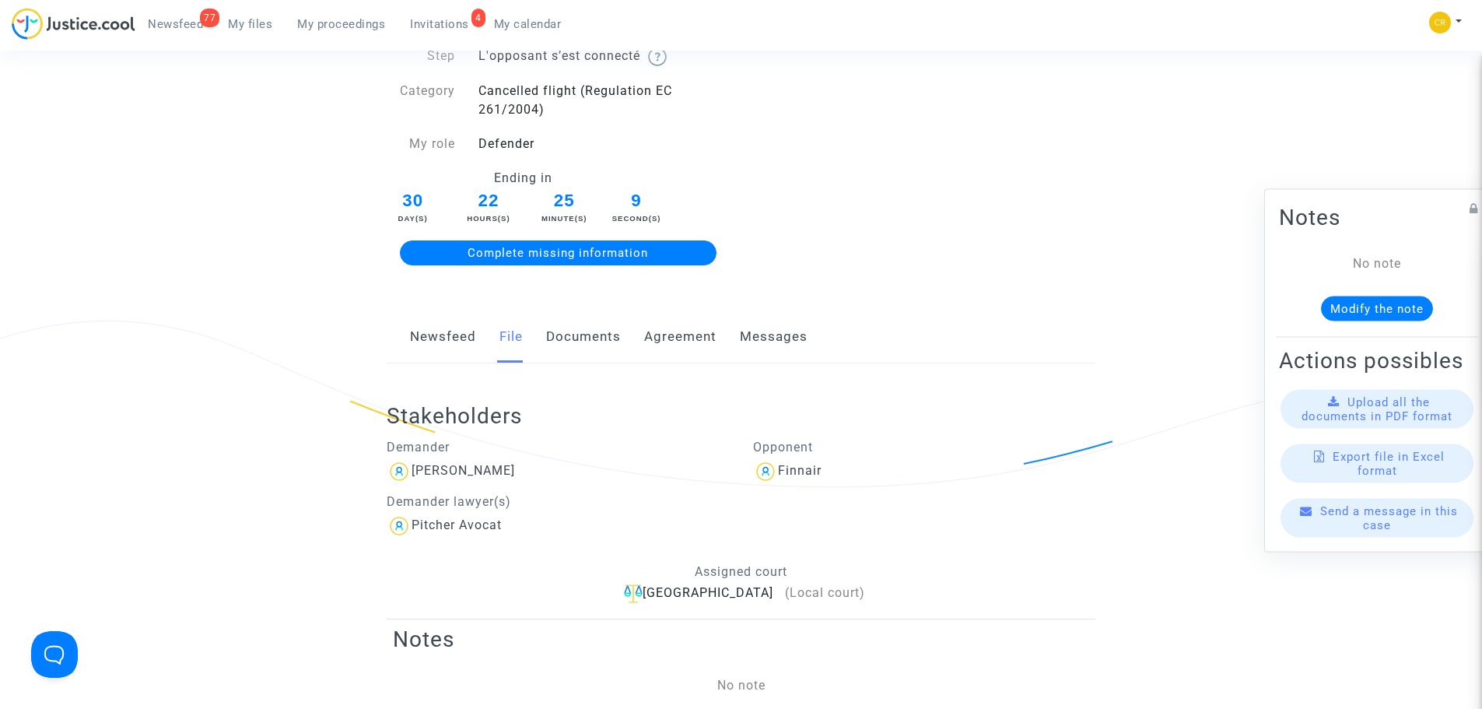
scroll to position [0, 0]
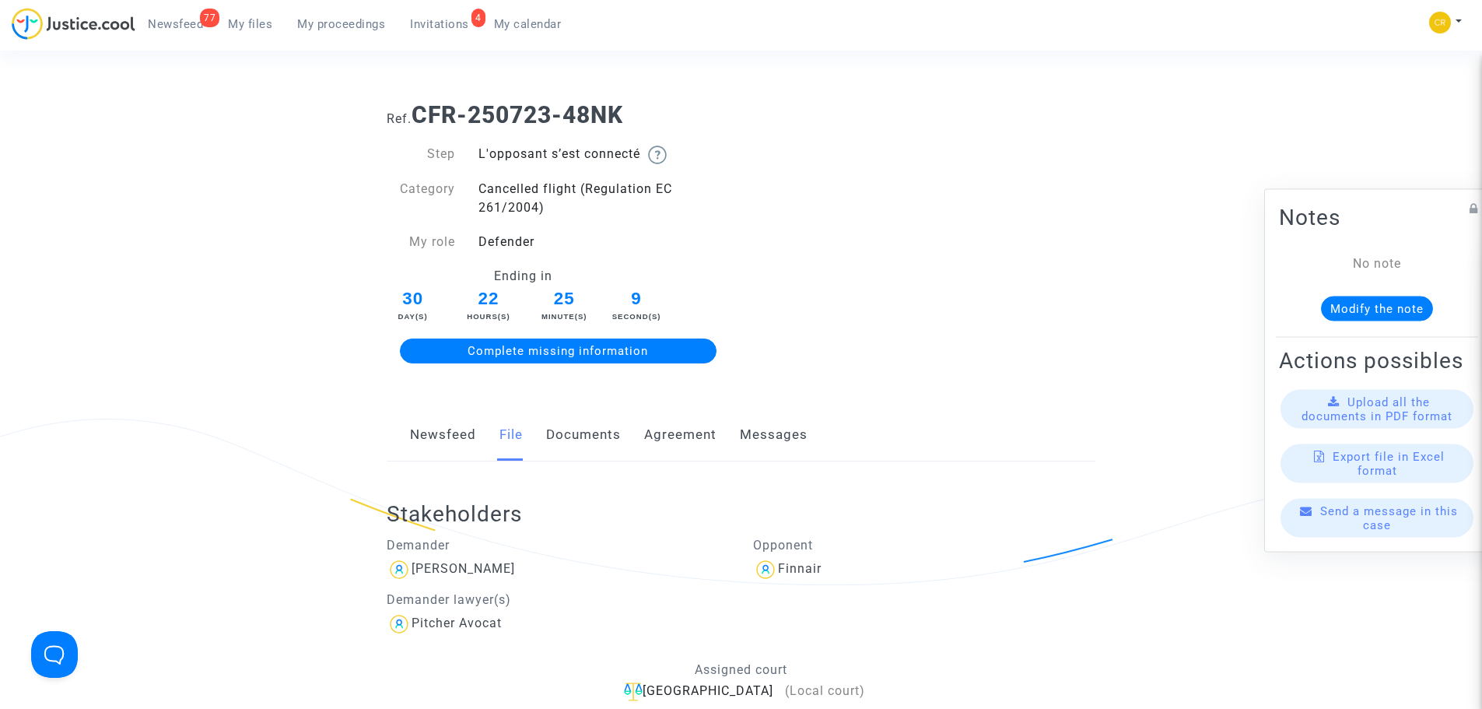
click at [564, 436] on link "Documents" at bounding box center [583, 434] width 75 height 51
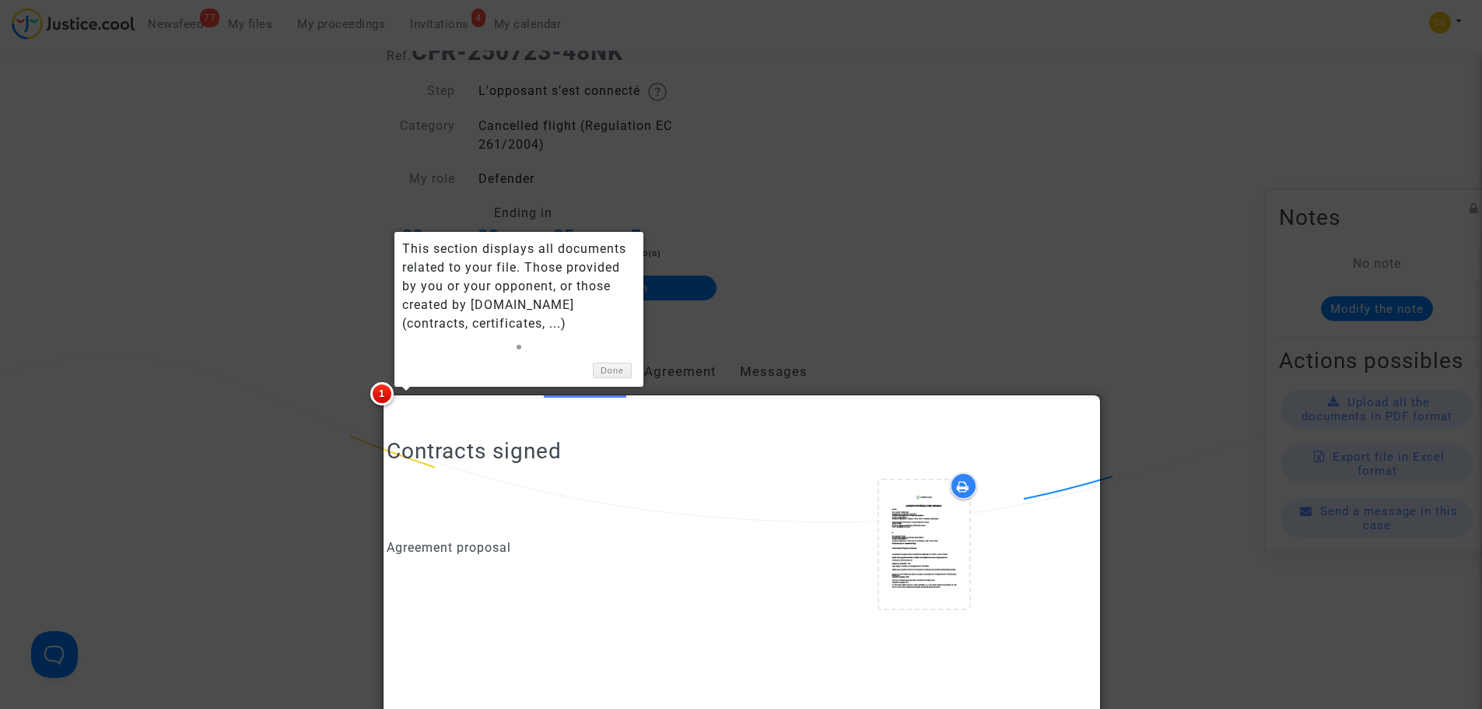
scroll to position [156, 0]
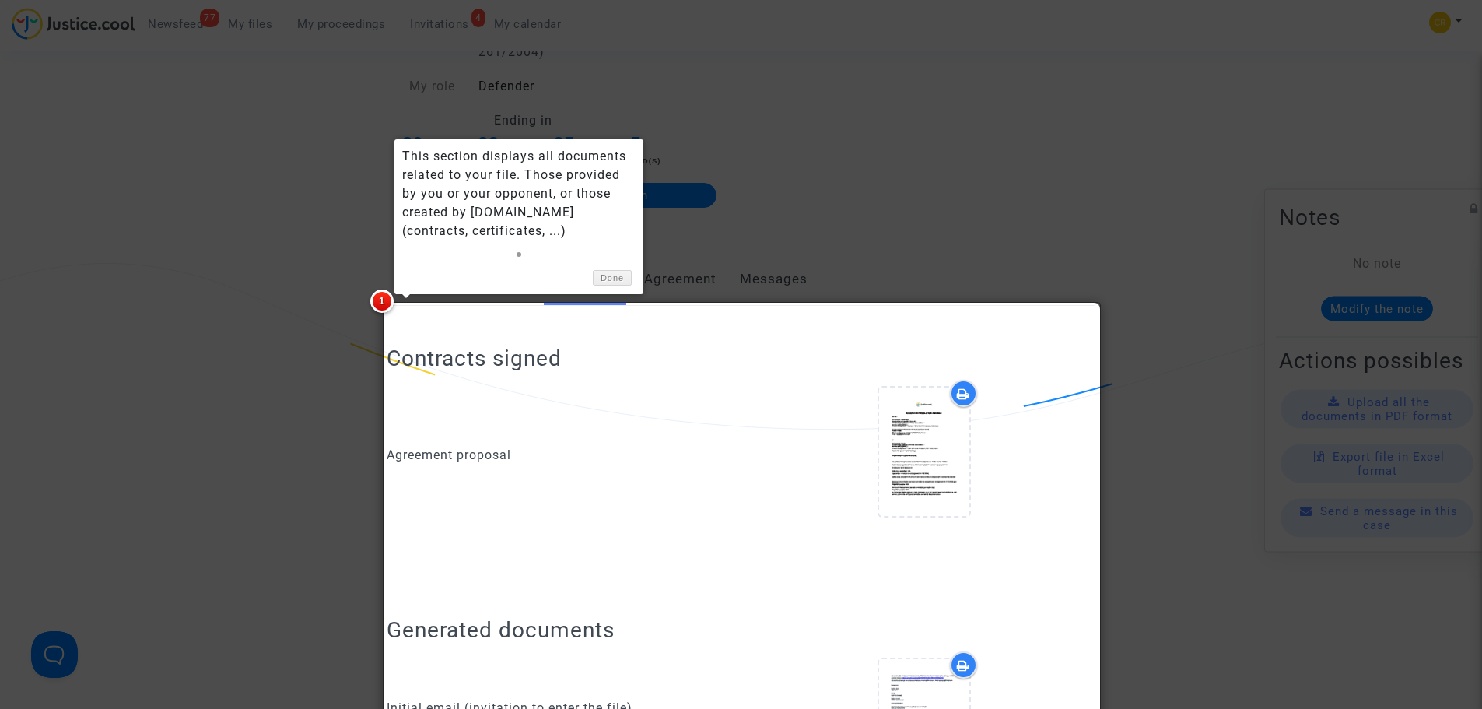
click at [216, 330] on div at bounding box center [741, 354] width 1482 height 709
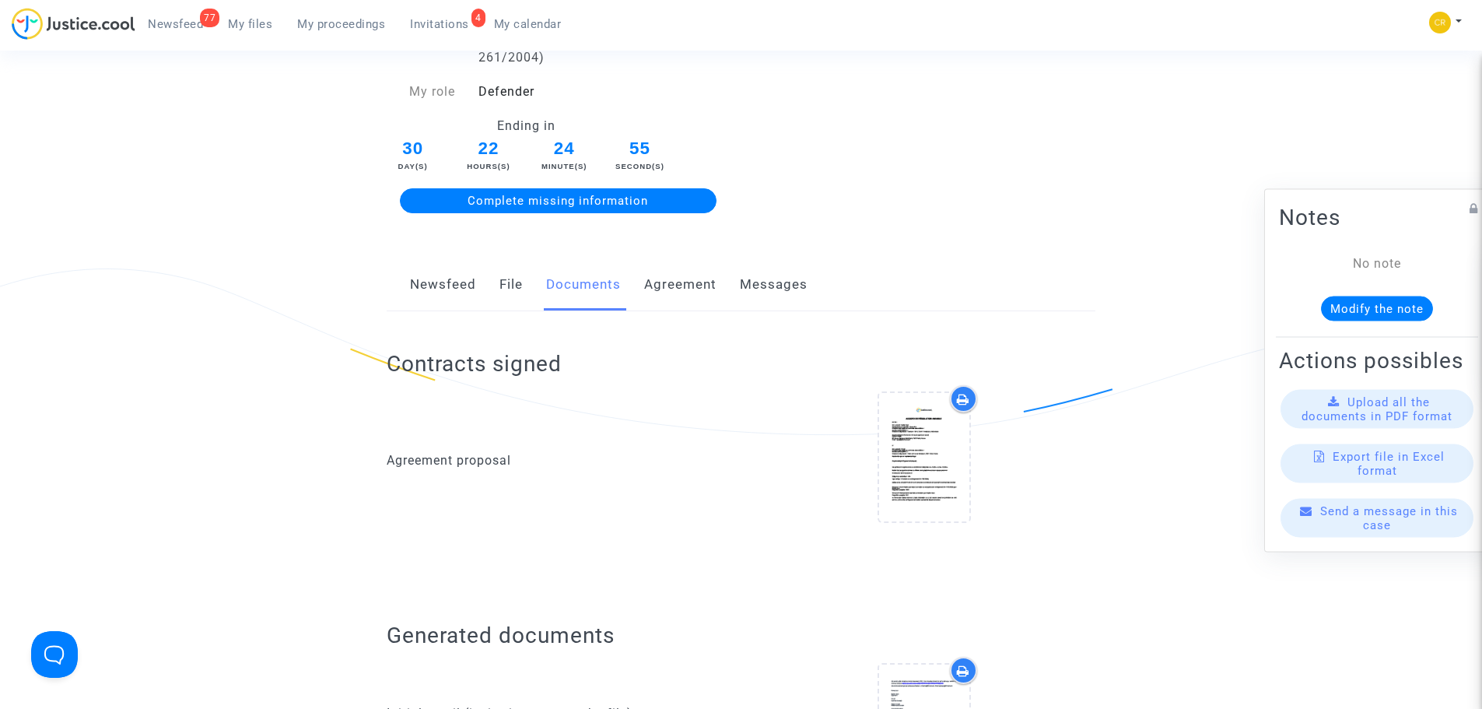
scroll to position [78, 0]
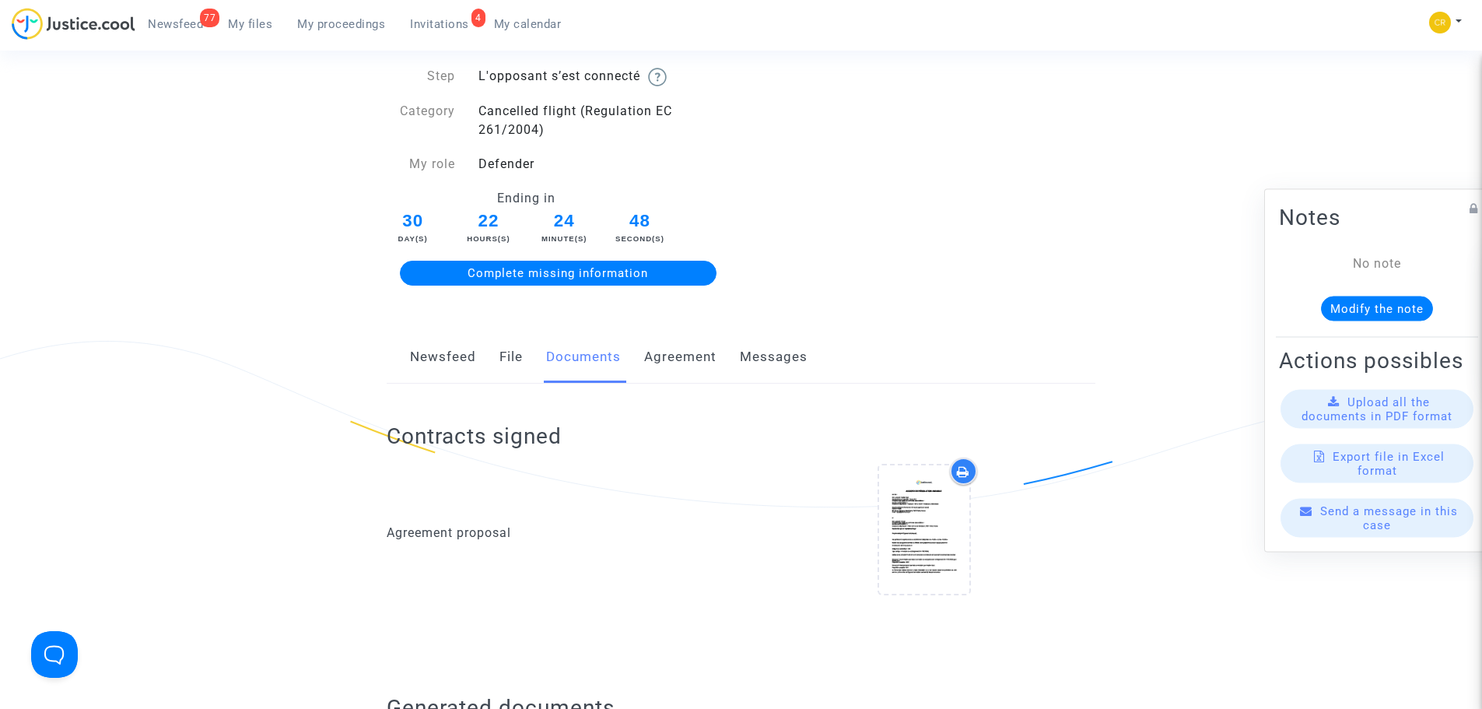
click at [790, 356] on link "Messages" at bounding box center [774, 356] width 68 height 51
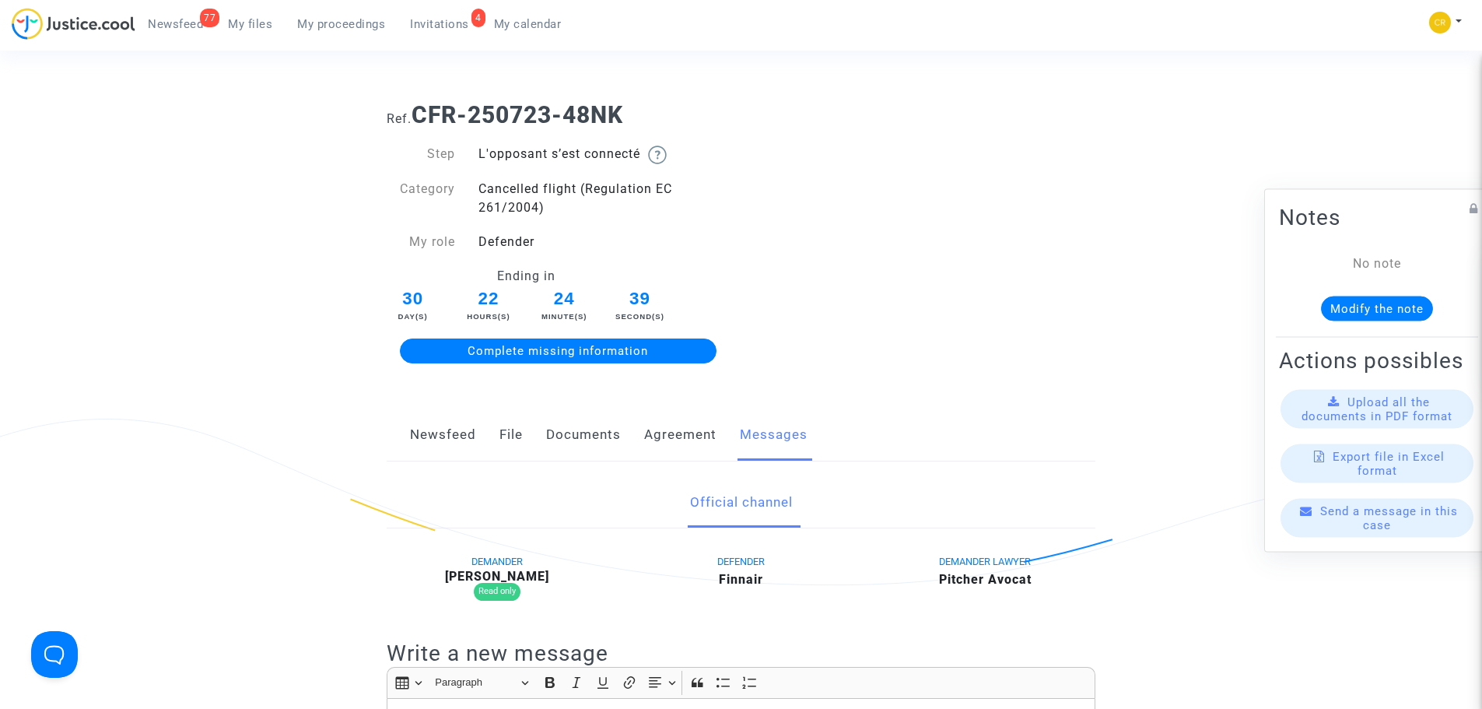
click at [170, 28] on span "Newsfeed" at bounding box center [175, 24] width 55 height 14
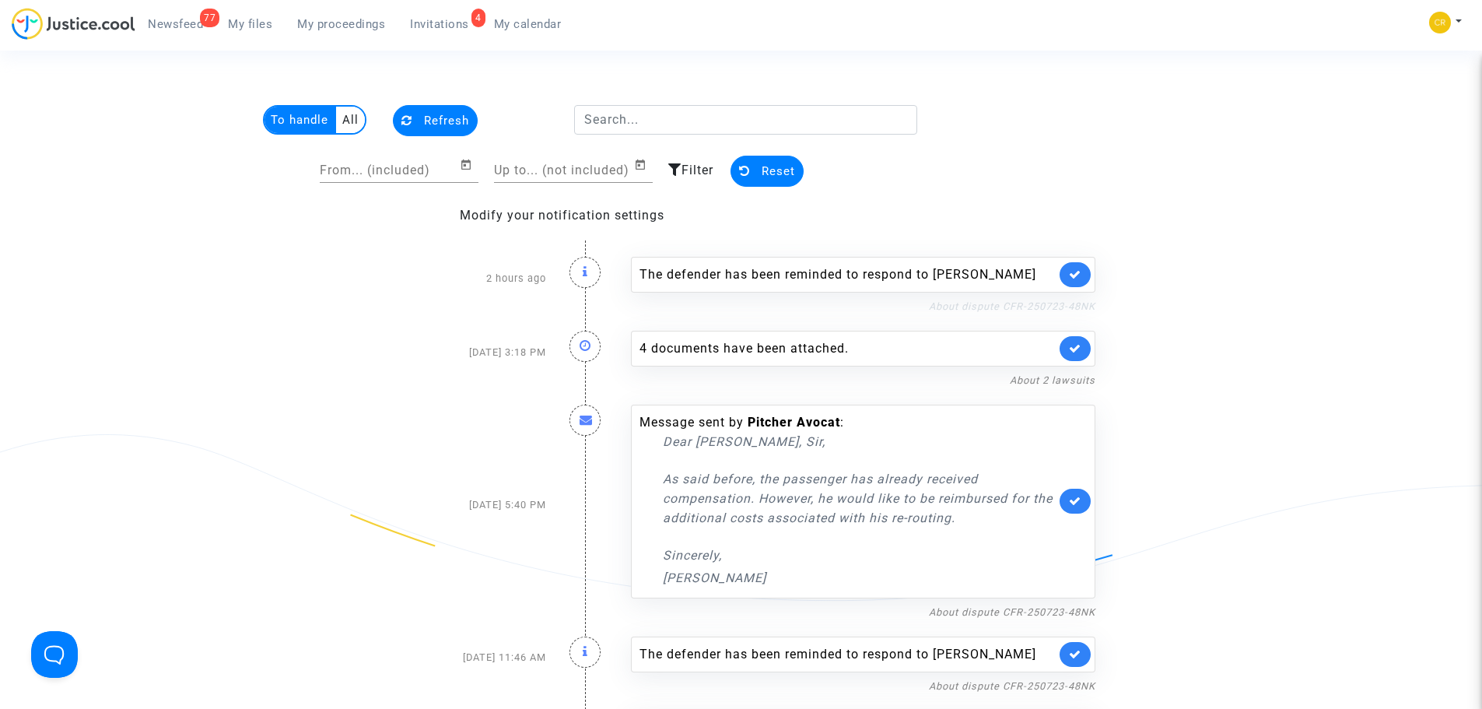
click at [1058, 306] on link "About dispute CFR-250723-48NK" at bounding box center [1012, 306] width 166 height 12
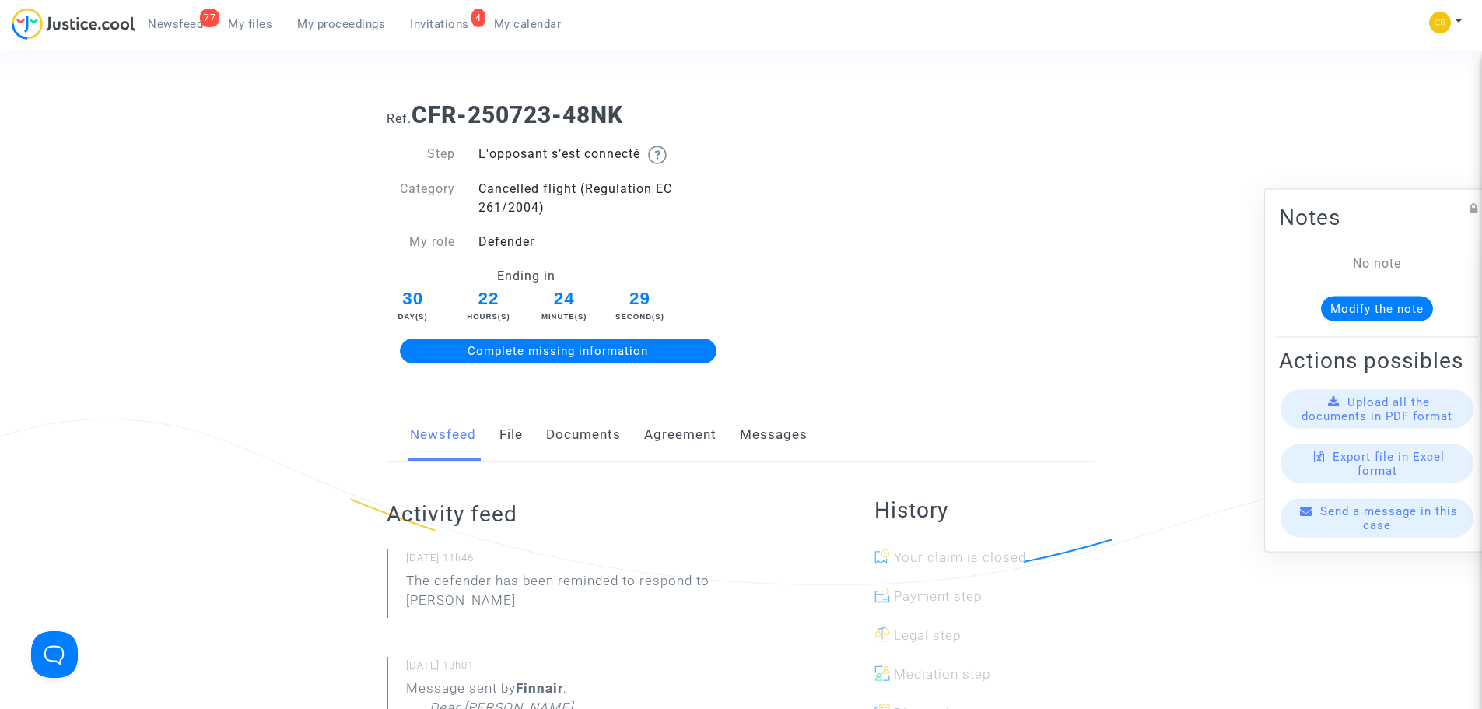
click at [191, 26] on span "Newsfeed" at bounding box center [175, 24] width 55 height 14
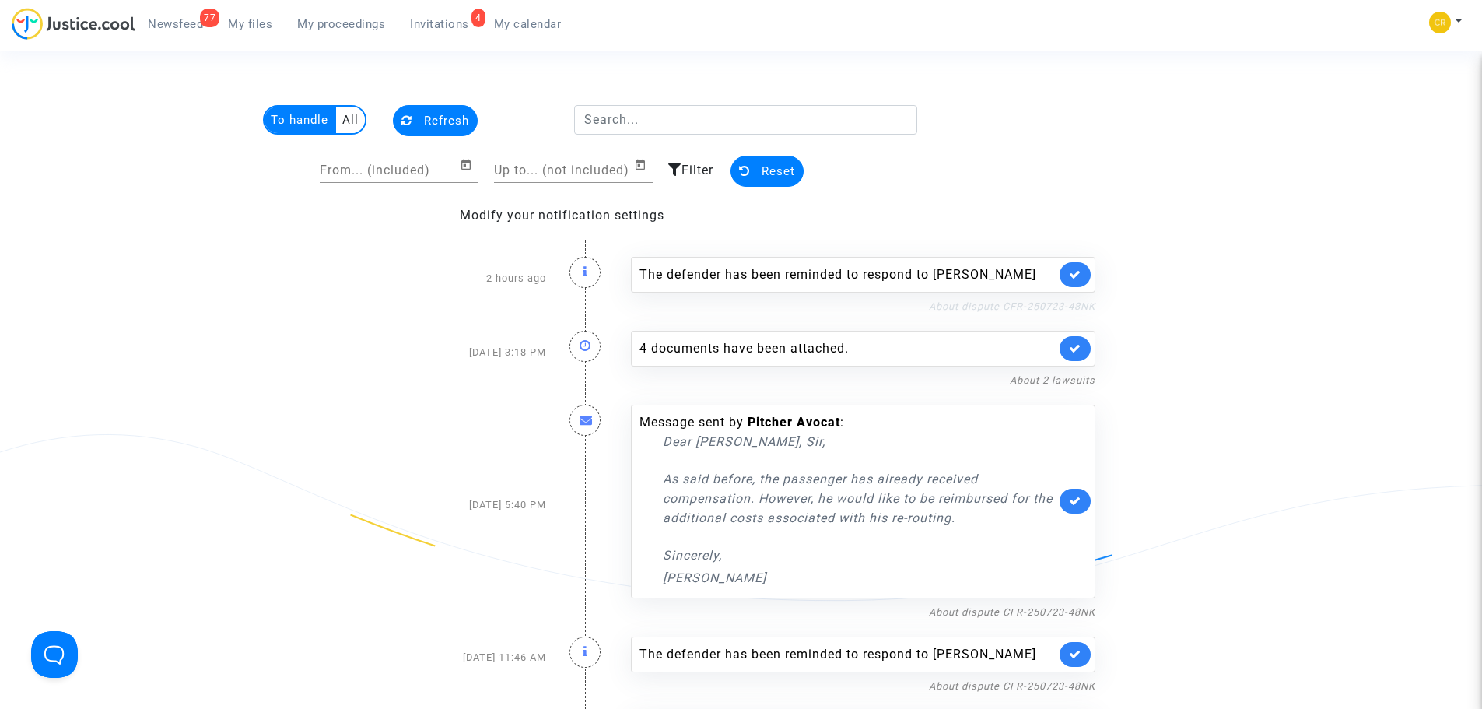
click at [1018, 306] on link "About dispute CFR-250723-48NK" at bounding box center [1012, 306] width 166 height 12
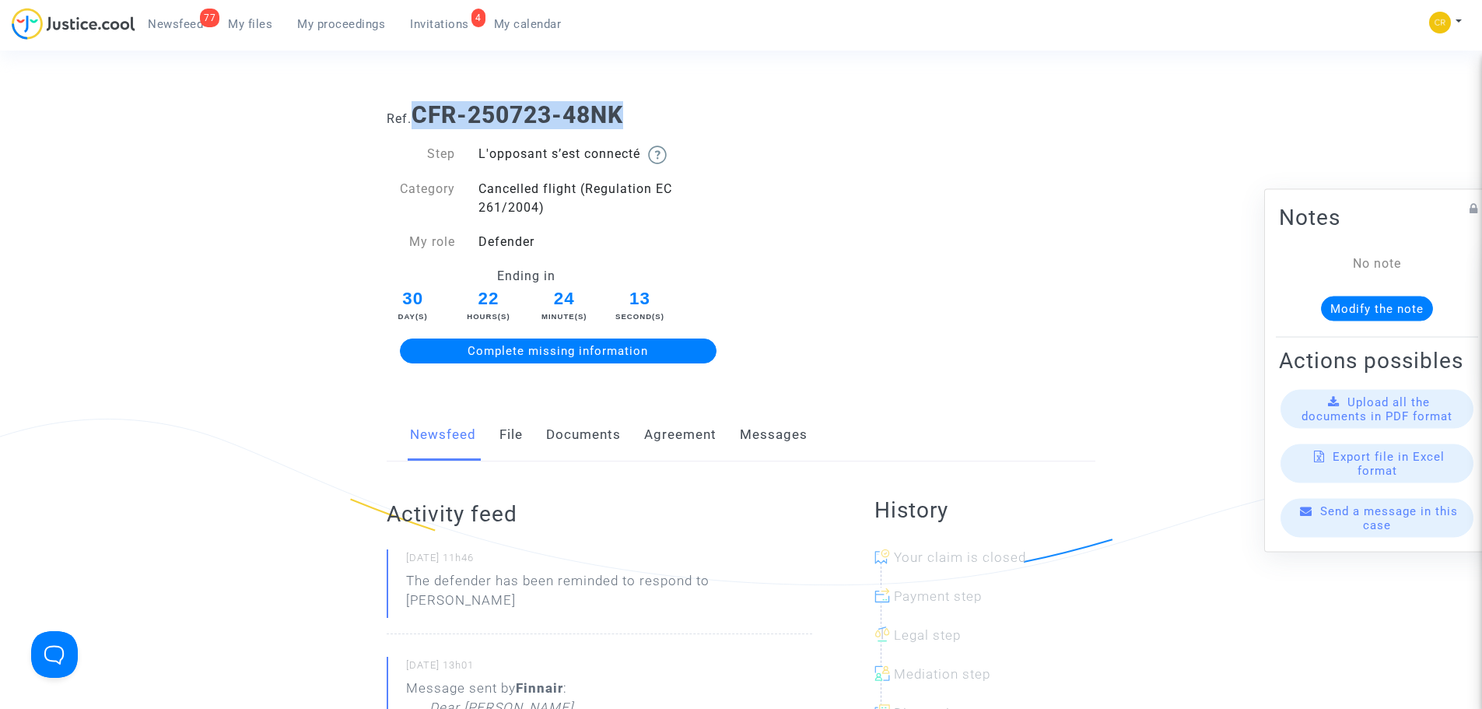
drag, startPoint x: 635, startPoint y: 120, endPoint x: 415, endPoint y: 123, distance: 219.4
click at [415, 123] on h1 "Ref. CFR-250723-48NK" at bounding box center [741, 115] width 709 height 28
copy b "CFR-250723-48NK"
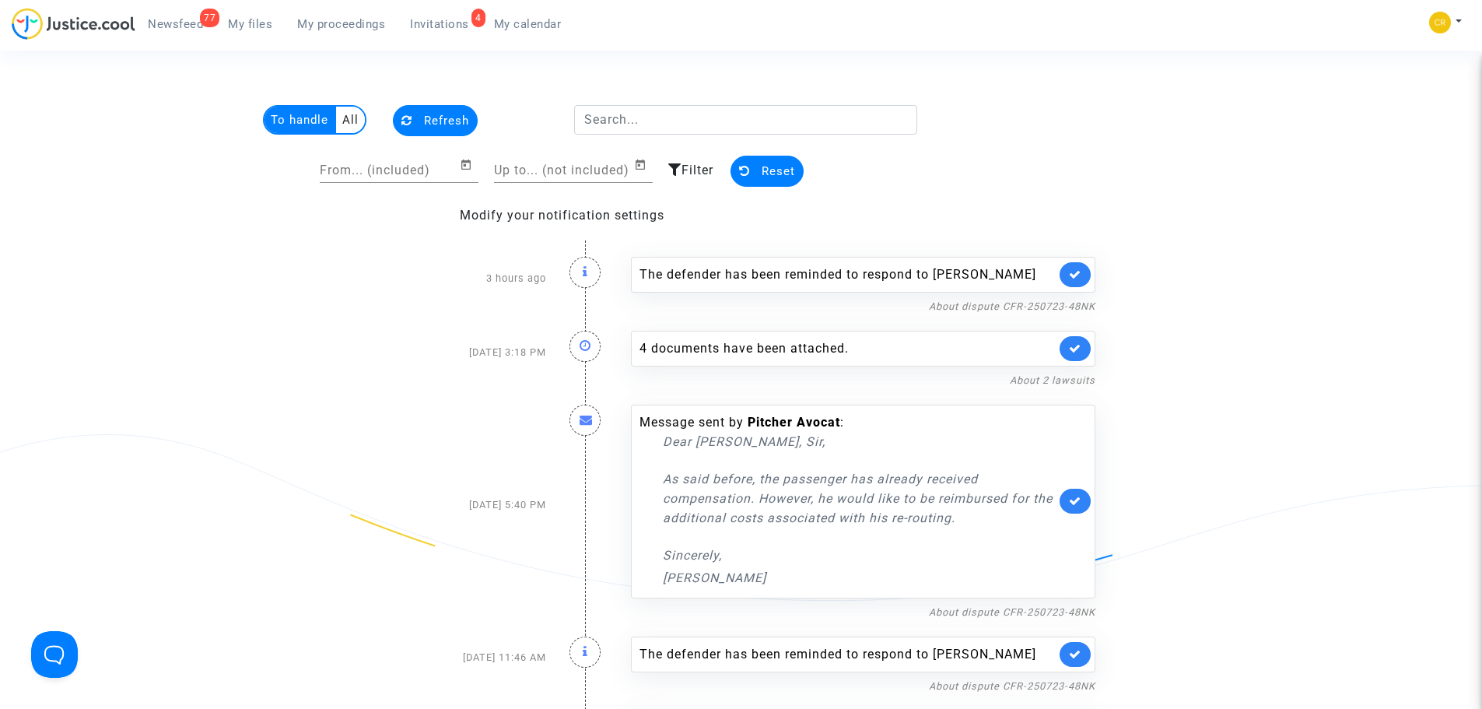
click at [180, 32] on link "77 Newsfeed" at bounding box center [175, 23] width 80 height 23
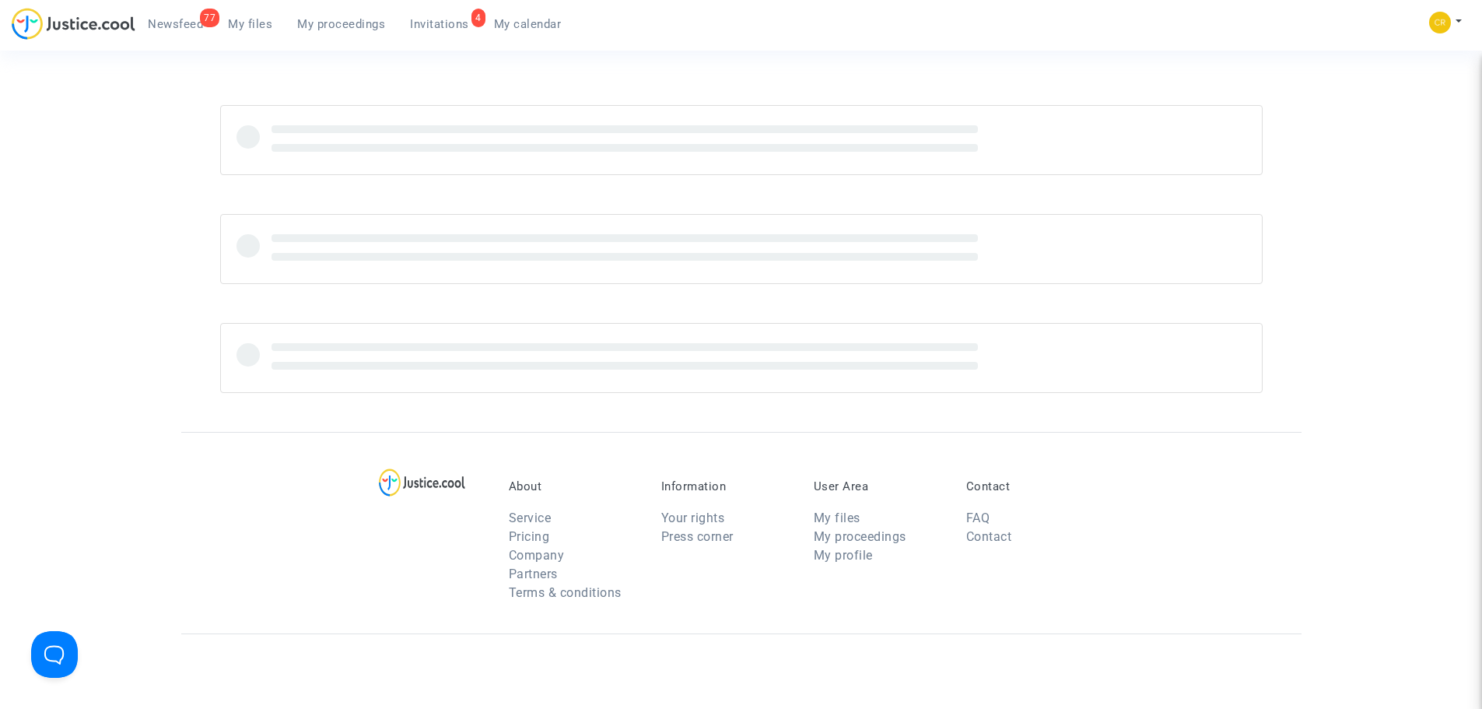
click at [159, 24] on span "Newsfeed" at bounding box center [175, 24] width 55 height 14
click at [207, 21] on div "77" at bounding box center [209, 18] width 19 height 19
